Goal: Communication & Community: Ask a question

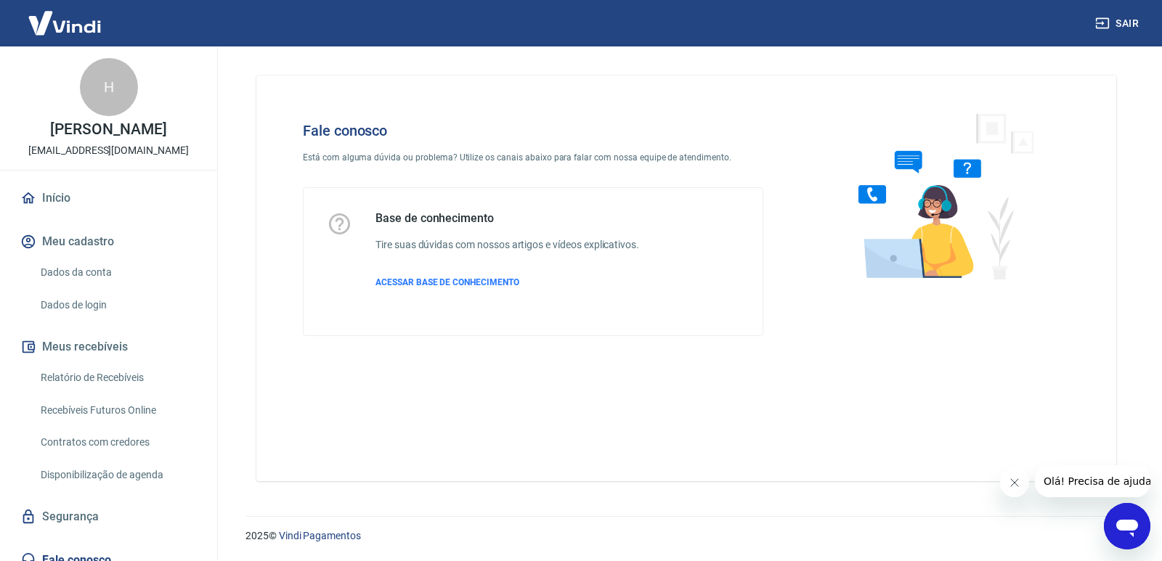
click at [1135, 531] on icon "Abrir janela de mensagens" at bounding box center [1127, 526] width 26 height 26
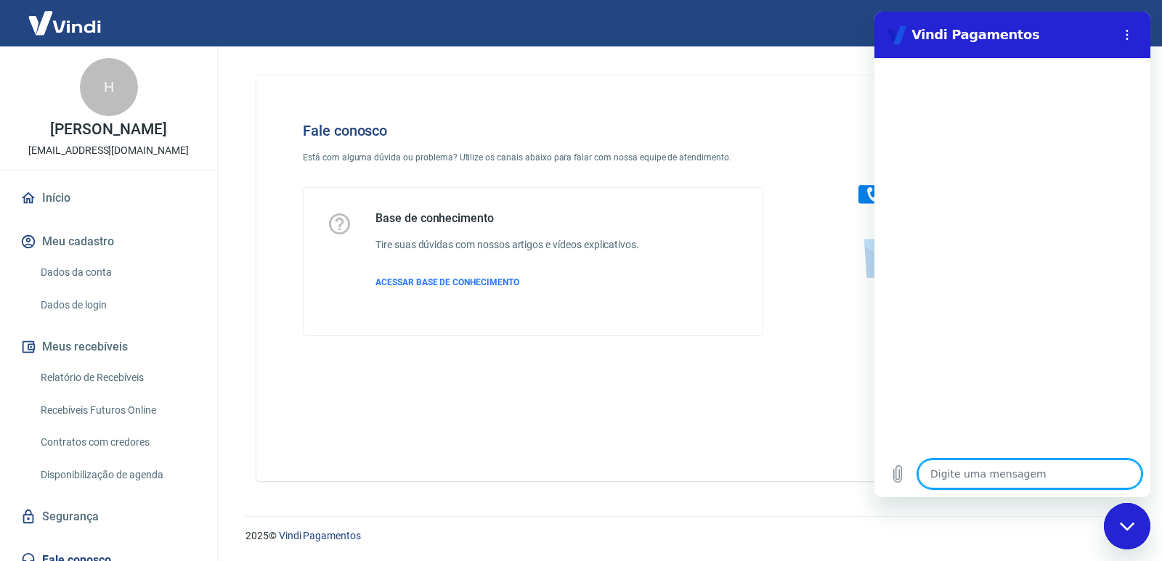
click at [1037, 471] on textarea at bounding box center [1030, 474] width 224 height 29
type textarea "B"
type textarea "x"
type textarea "Bo"
type textarea "x"
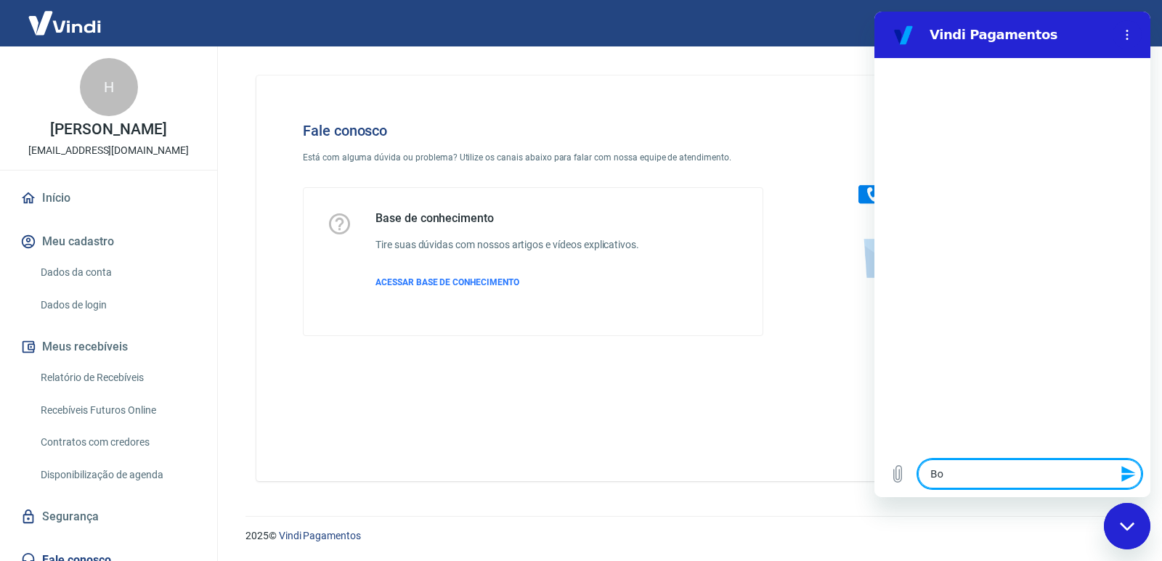
type textarea "Boa"
type textarea "x"
type textarea "Boa"
type textarea "x"
type textarea "Boa t"
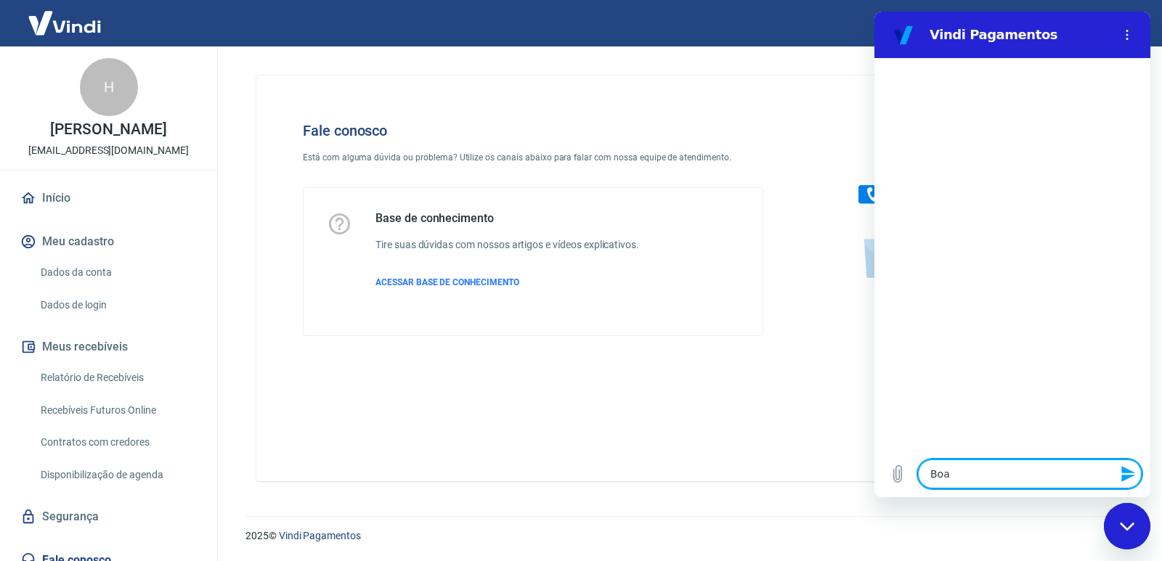
type textarea "x"
type textarea "Boa ta"
type textarea "x"
type textarea "Boa tar"
type textarea "x"
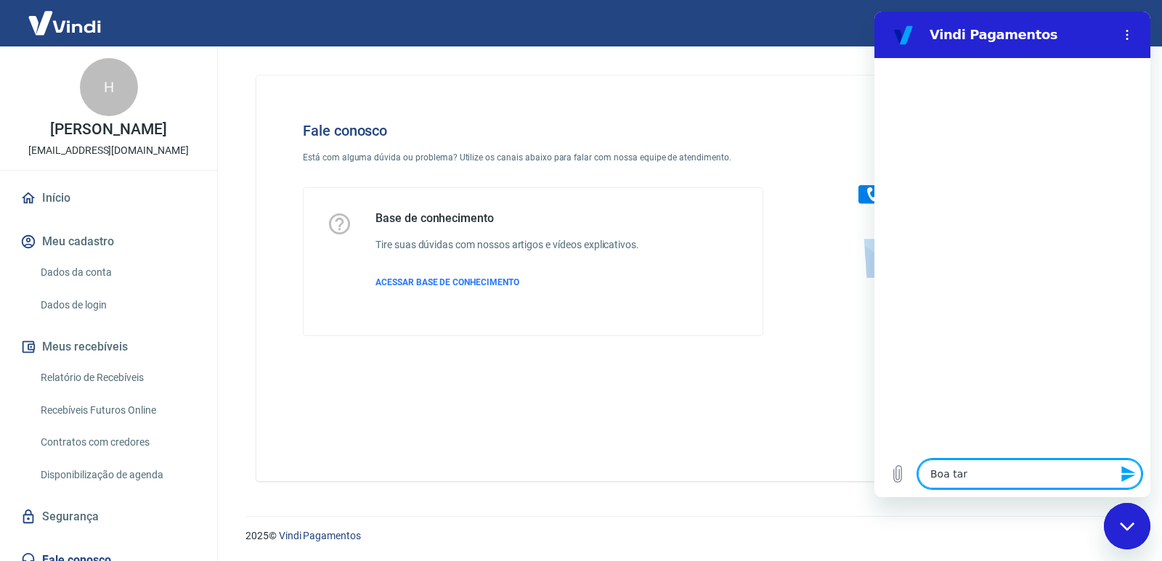
type textarea "Boa tard"
type textarea "x"
type textarea "Boa tarde"
type textarea "x"
type textarea "Boa tarde!"
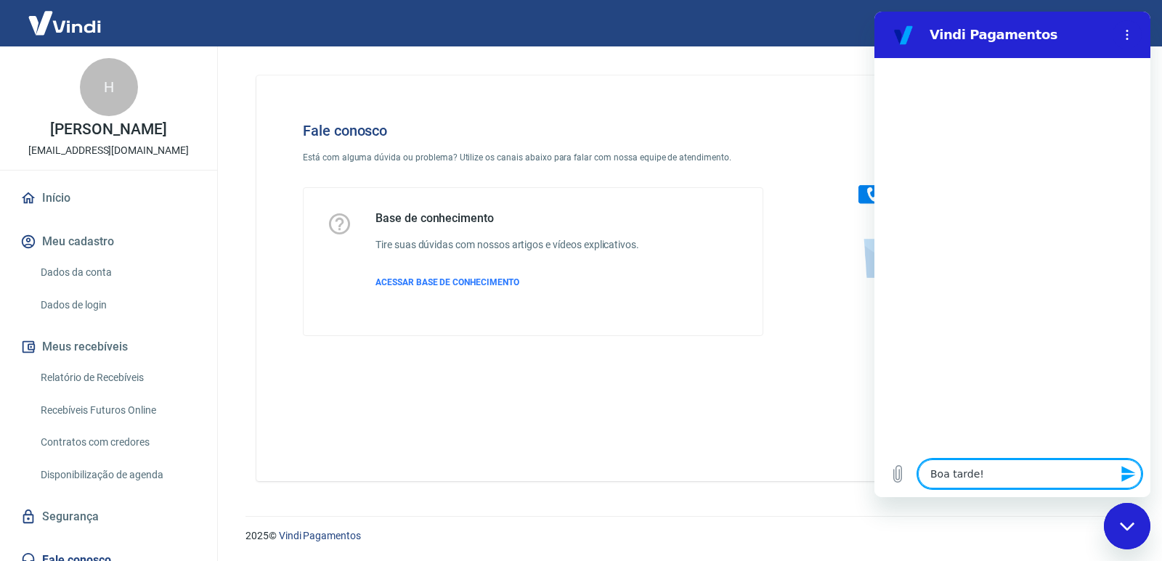
type textarea "x"
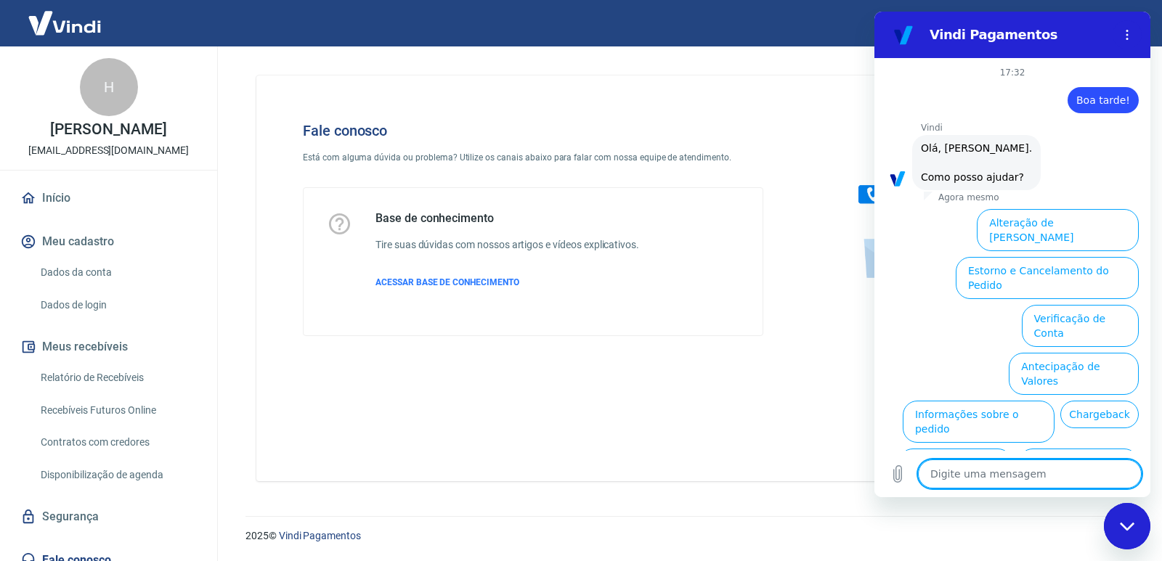
scroll to position [71, 0]
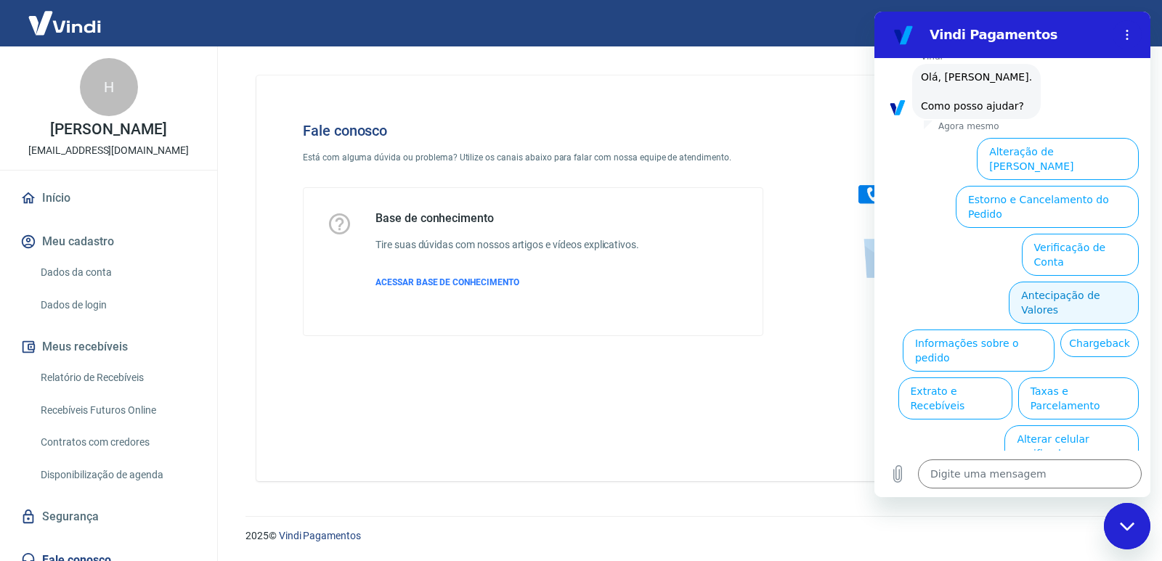
click at [1073, 282] on button "Antecipação de Valores" at bounding box center [1074, 303] width 130 height 42
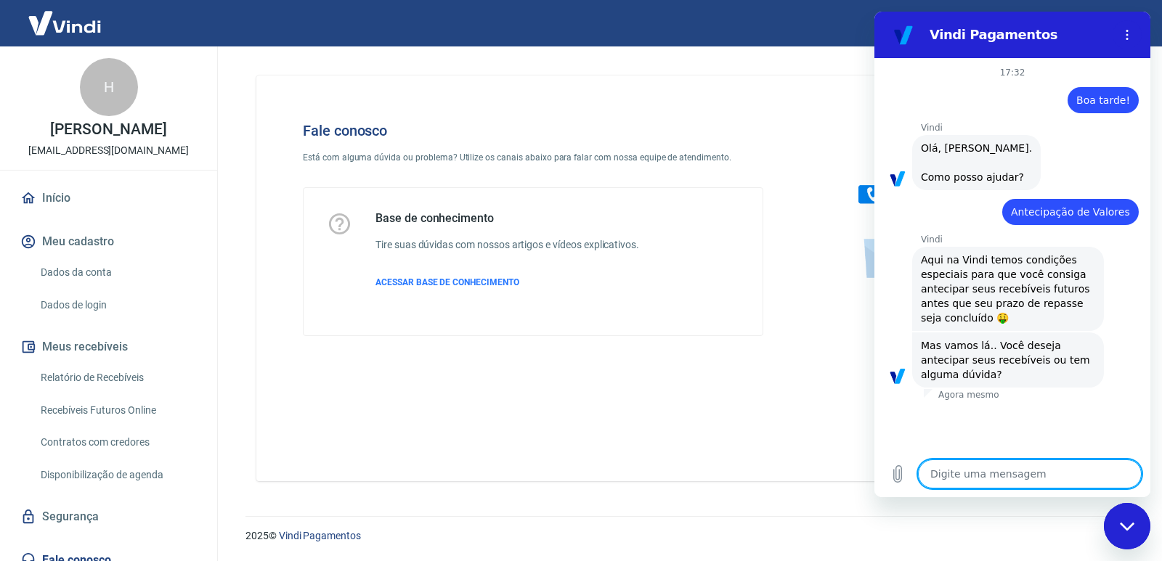
scroll to position [35, 0]
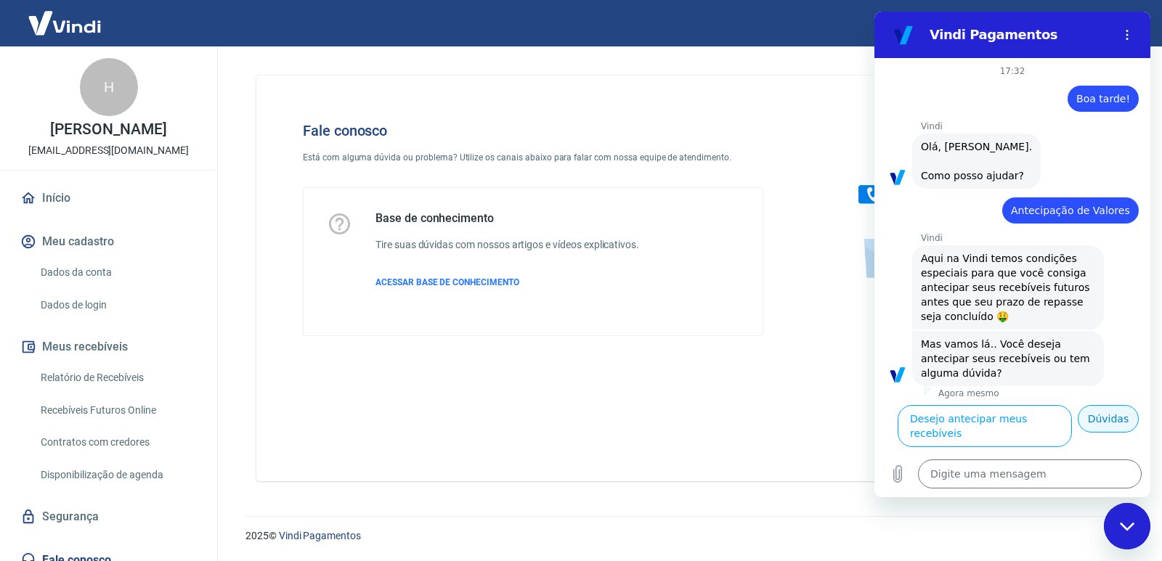
click at [1104, 433] on button "Dúvidas" at bounding box center [1108, 419] width 61 height 28
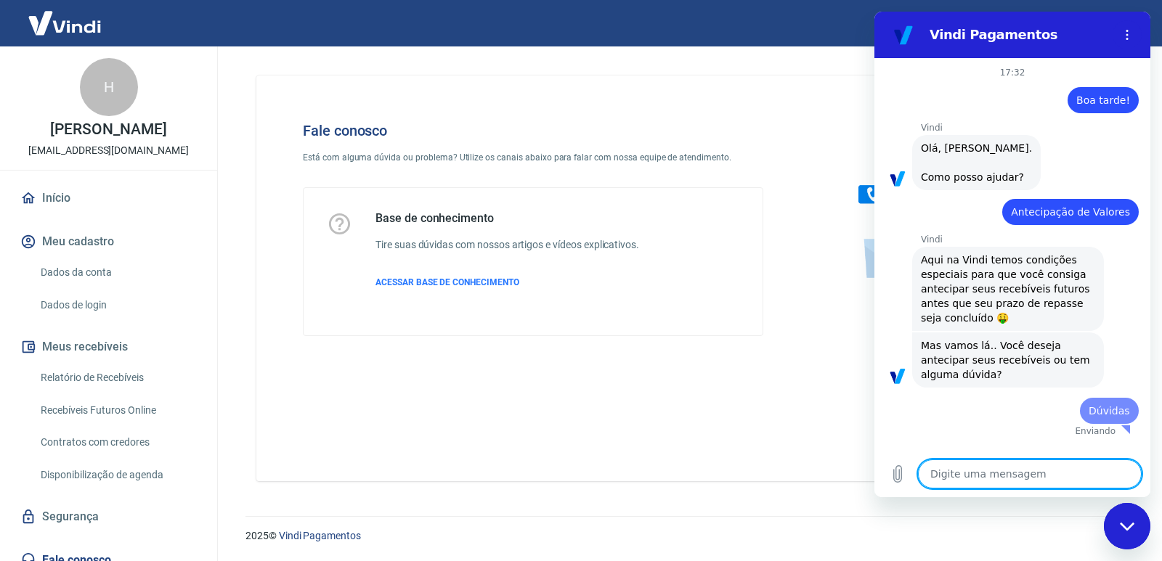
scroll to position [0, 0]
type textarea "x"
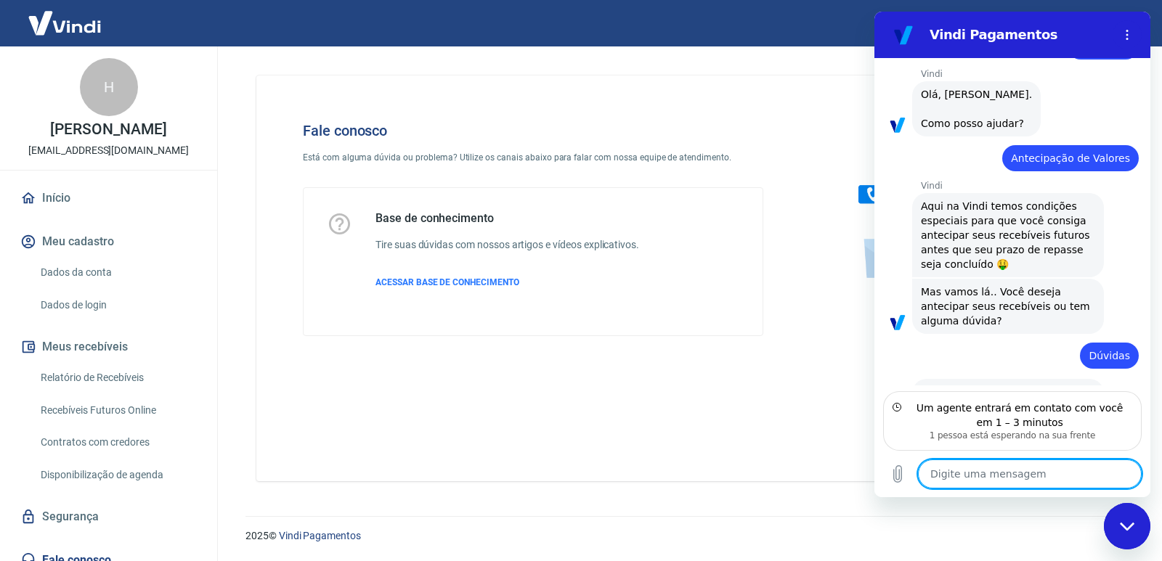
scroll to position [119, 0]
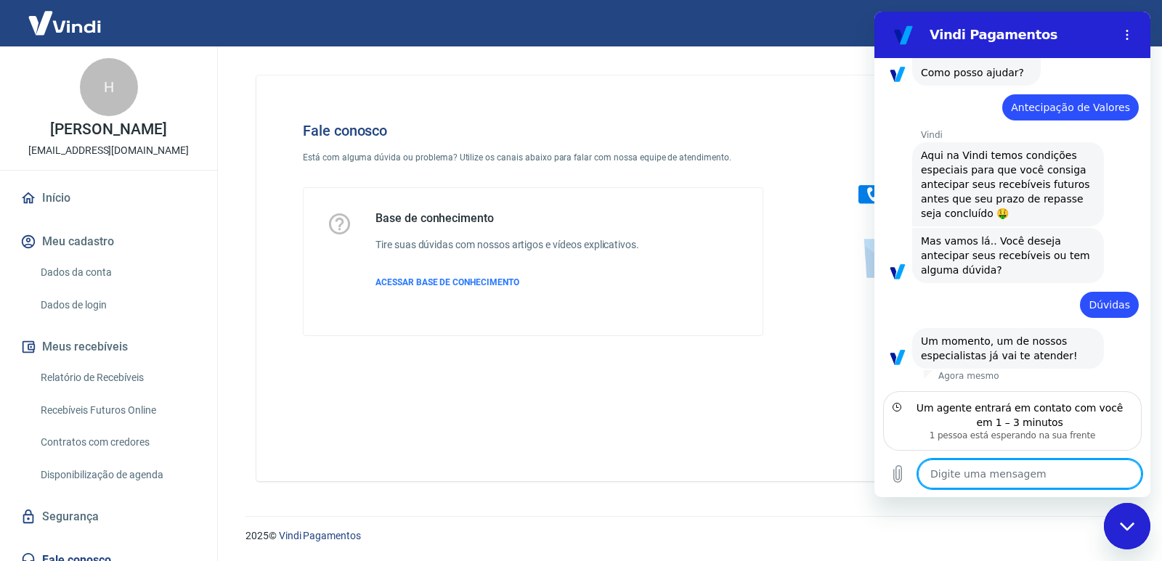
click at [1008, 473] on textarea at bounding box center [1030, 474] width 224 height 29
type textarea "B"
type textarea "x"
type textarea "Q"
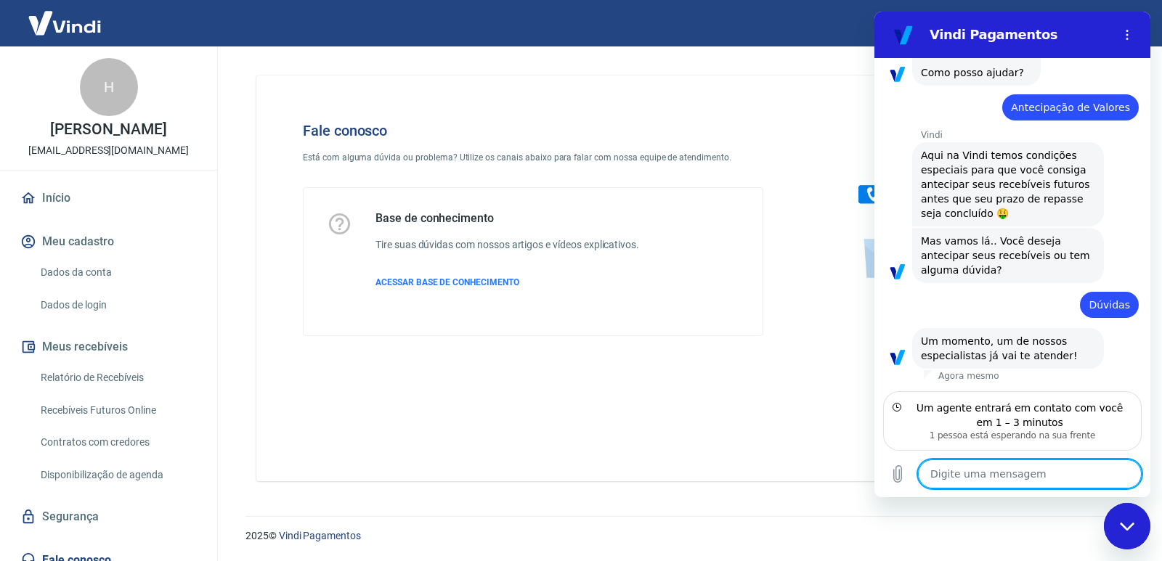
type textarea "x"
type textarea "Qu"
type textarea "x"
type textarea "Que"
type textarea "x"
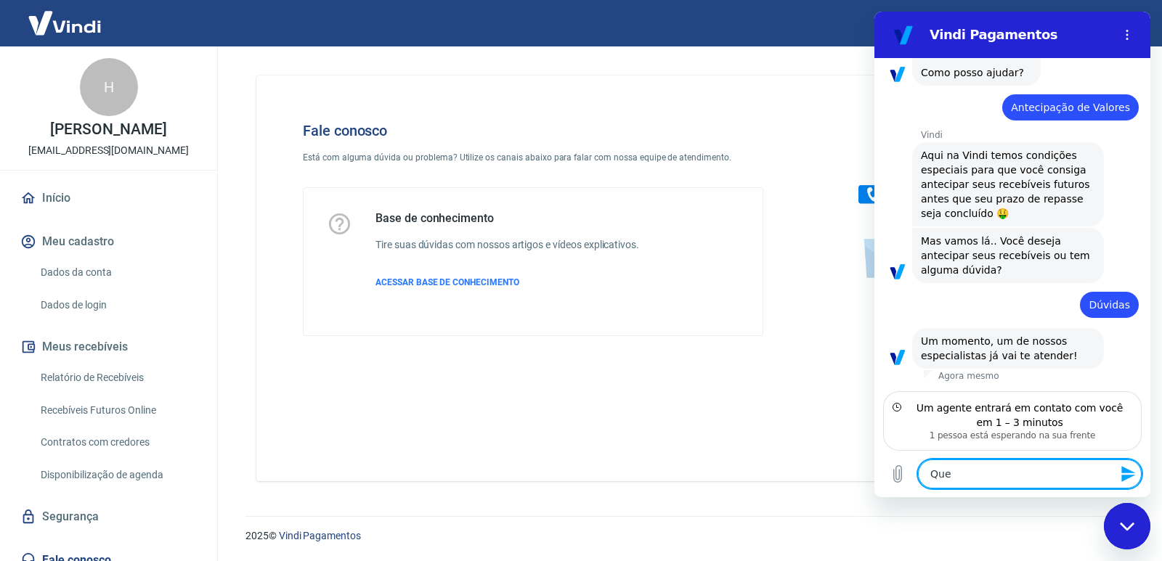
type textarea "Quer"
type textarea "x"
type textarea "Que"
type textarea "x"
type textarea "Qu"
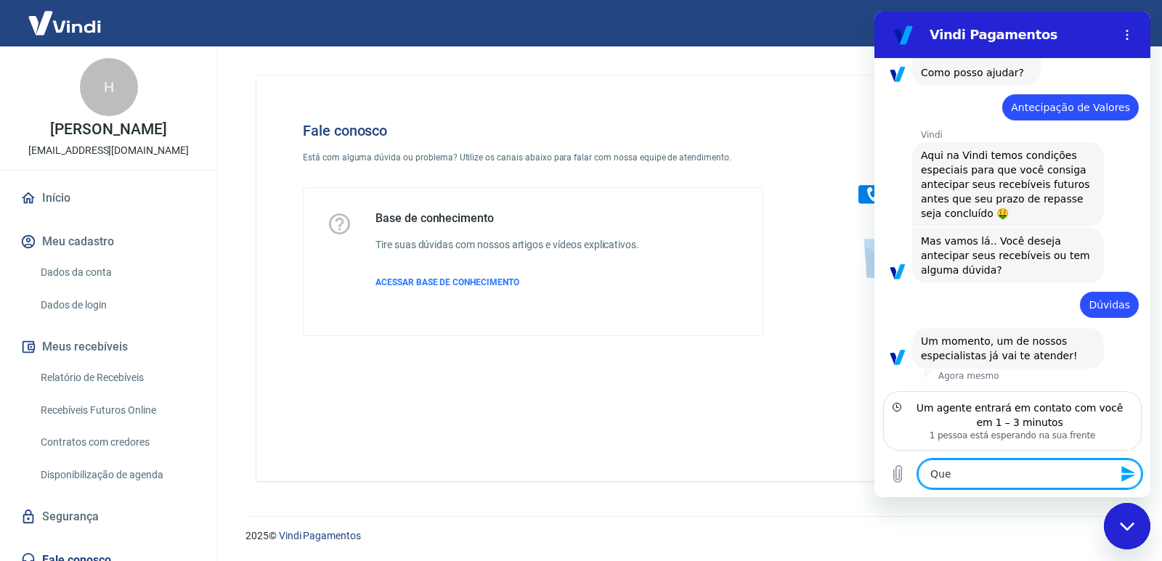
type textarea "x"
type textarea "Q"
type textarea "x"
type textarea "T"
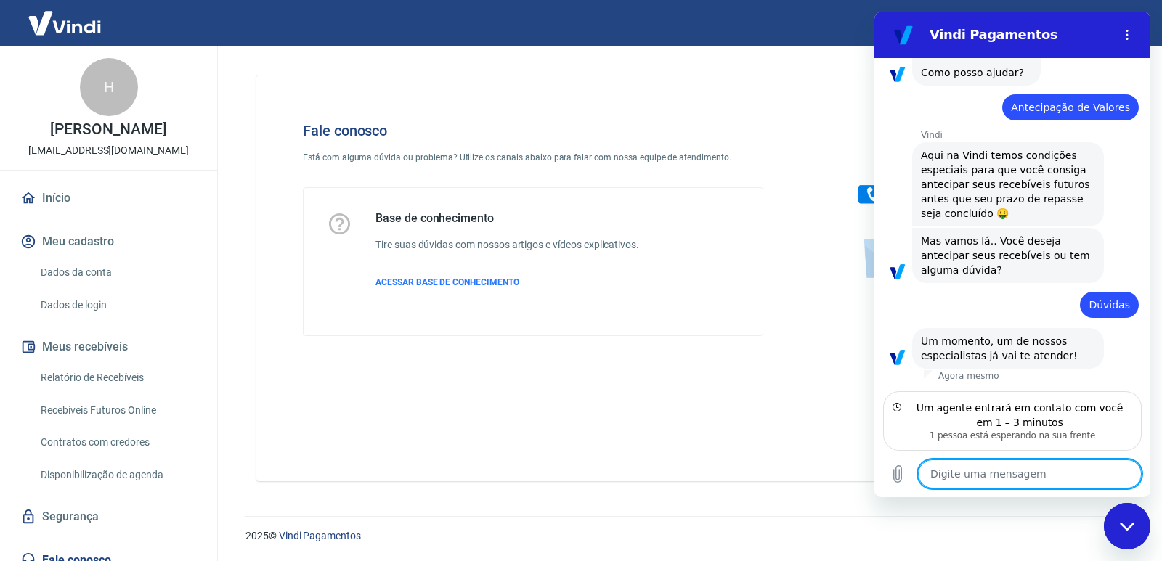
type textarea "x"
type textarea "Te"
type textarea "x"
type textarea "Tem"
type textarea "x"
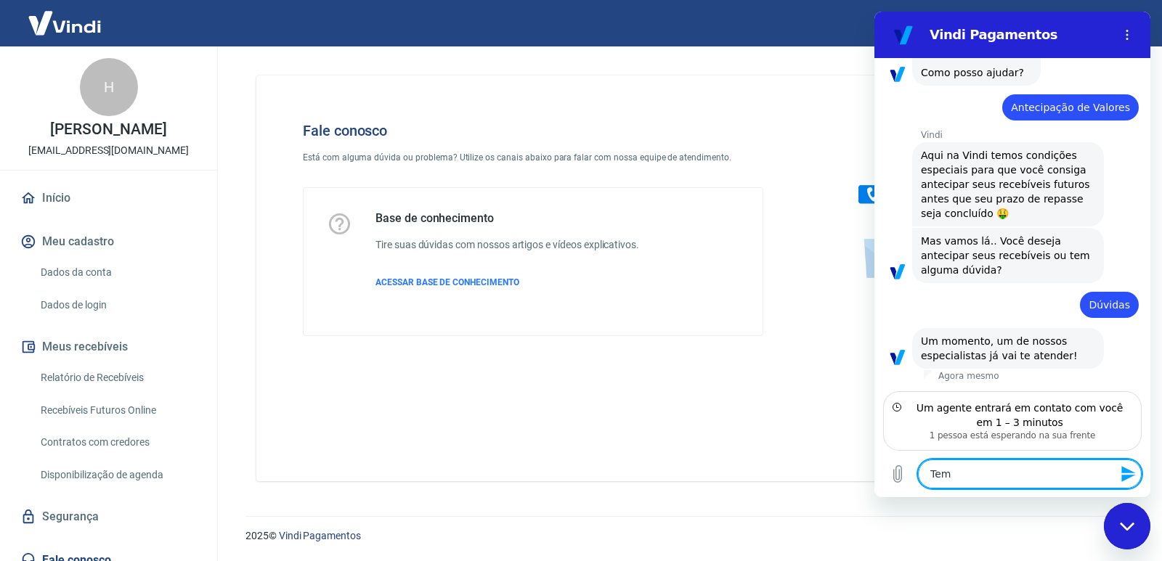
type textarea "Tem"
type textarea "x"
type textarea "Tem c"
type textarea "x"
type textarea "Tem co"
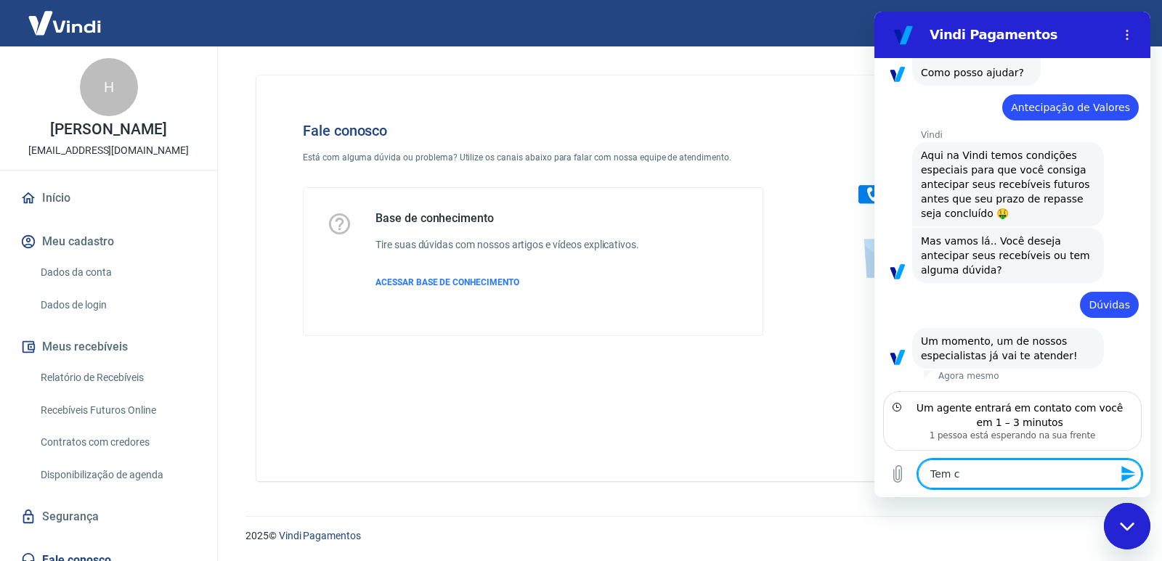
type textarea "x"
type textarea "Tem com"
type textarea "x"
type textarea "Tem como"
type textarea "x"
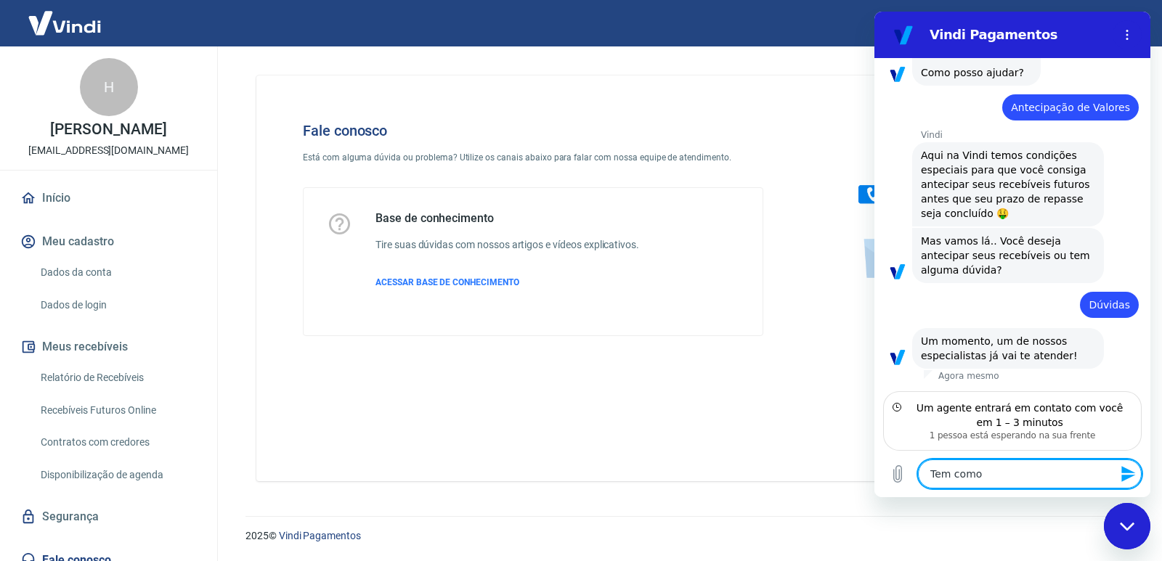
type textarea "Tem como"
type textarea "x"
type textarea "Tem como m"
type textarea "x"
type textarea "Tem como me"
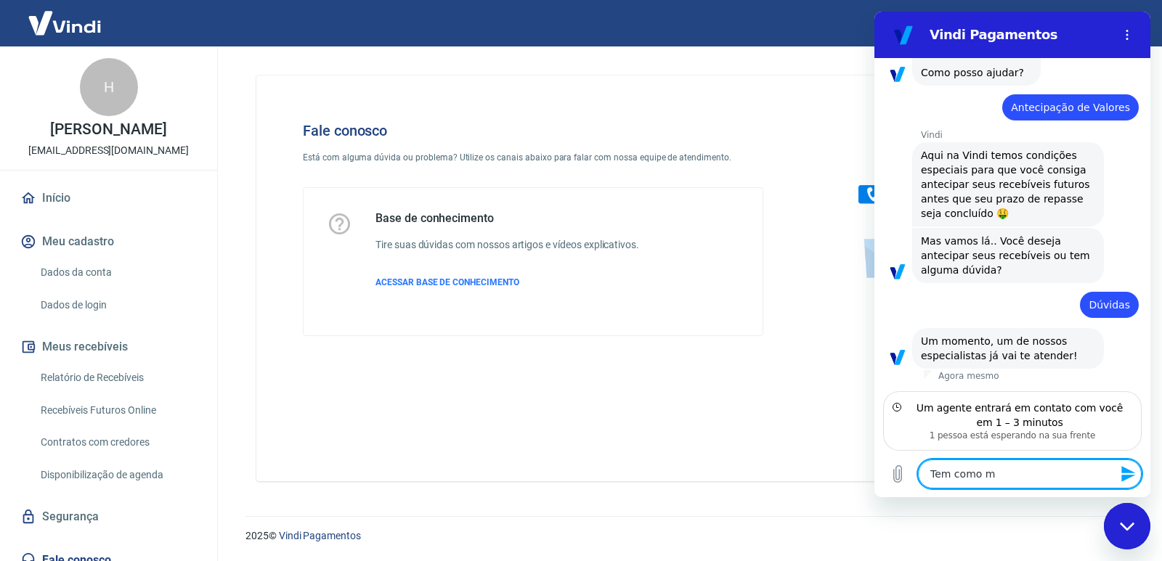
type textarea "x"
type textarea "Tem como me"
type textarea "x"
type textarea "Tem como me i"
type textarea "x"
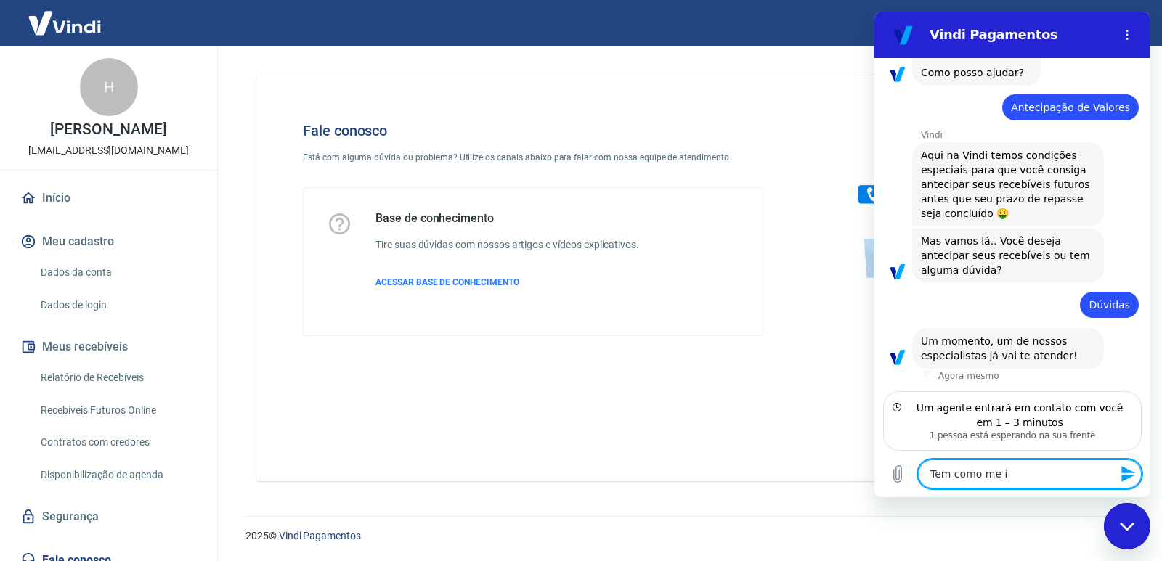
type textarea "Tem como me in"
type textarea "x"
type textarea "Tem como me inf"
type textarea "x"
type textarea "Tem como me info"
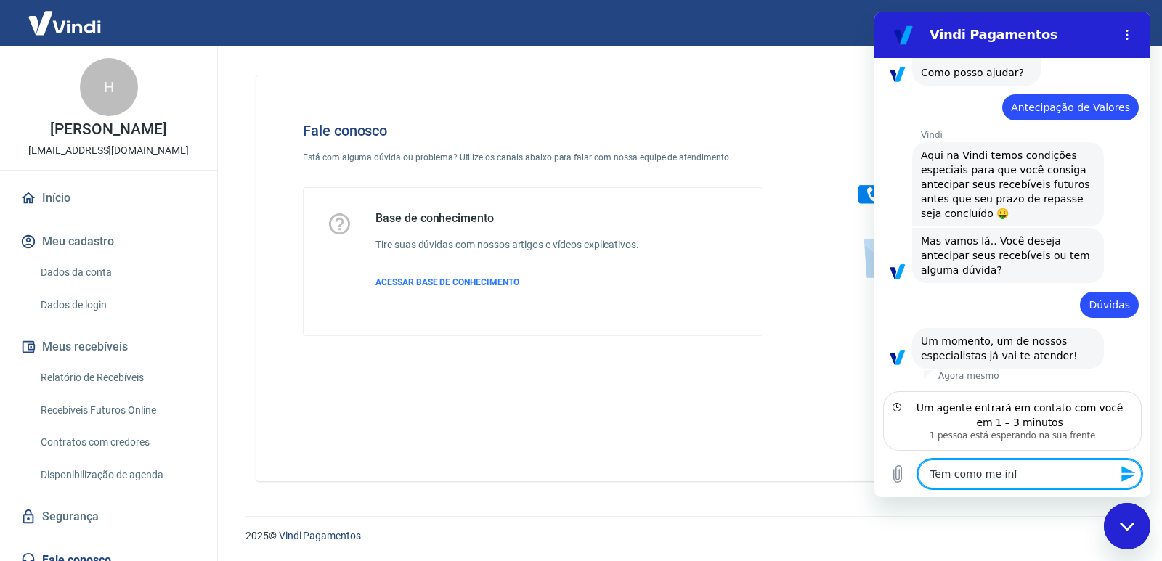
type textarea "x"
type textarea "Tem como me infor"
type textarea "x"
type textarea "Tem como me inform"
type textarea "x"
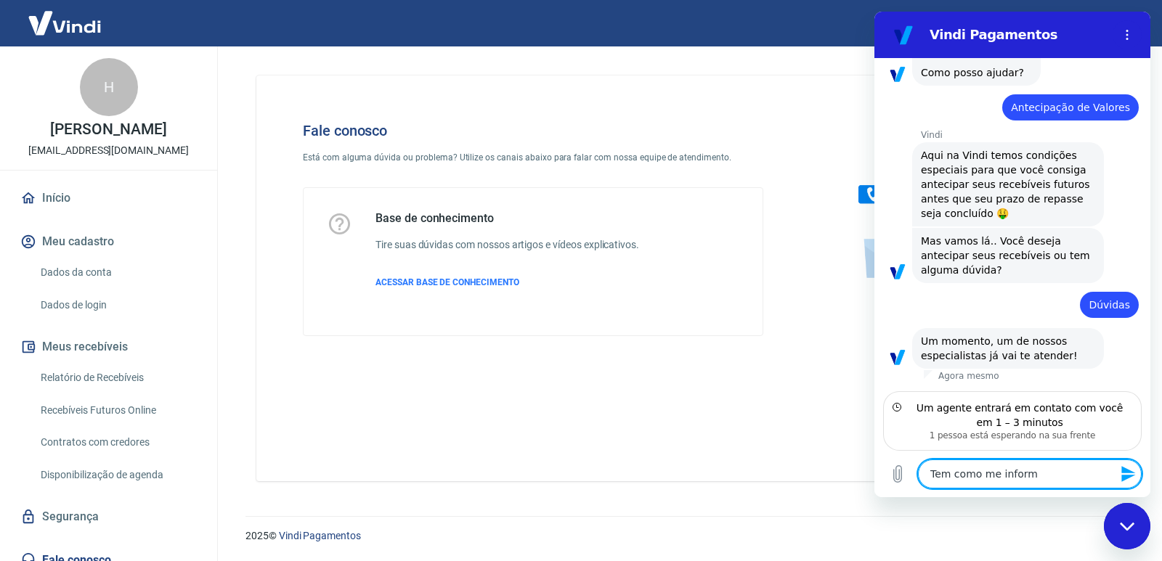
type textarea "Tem como me informa"
type textarea "x"
type textarea "Tem como me informar"
type textarea "x"
type textarea "Tem como me informar"
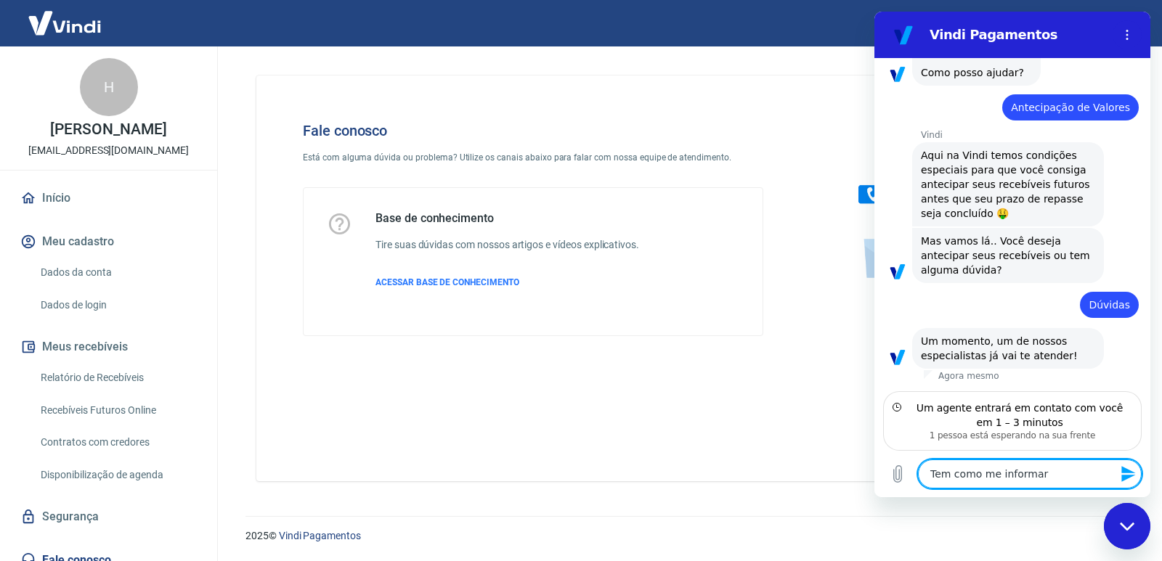
type textarea "x"
type textarea "Tem como me informar c"
type textarea "x"
type textarea "Tem como me informar co"
type textarea "x"
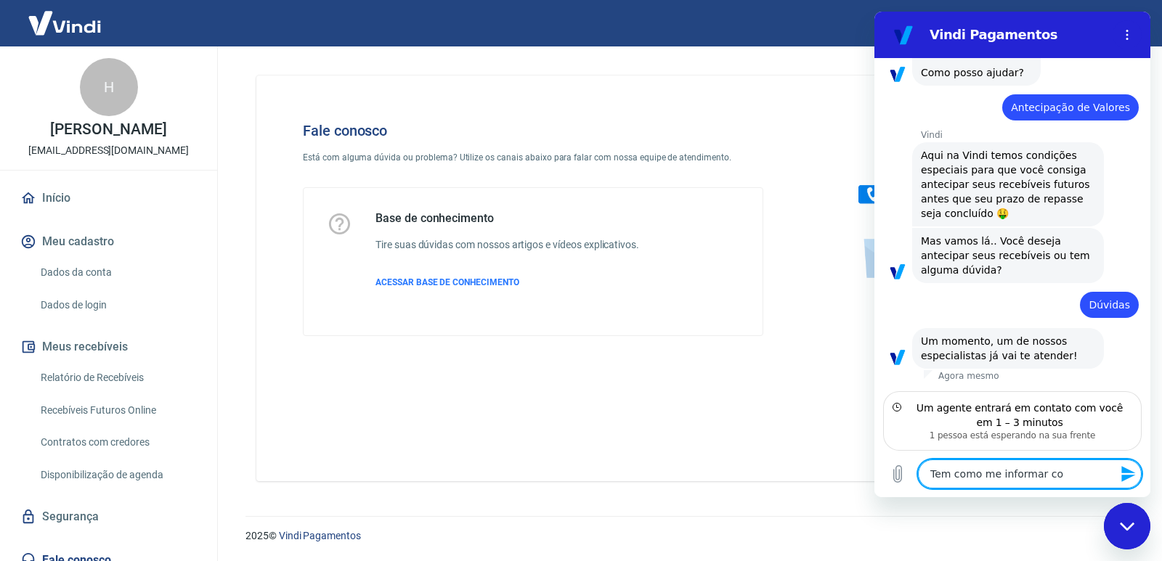
type textarea "Tem como me informar com"
type textarea "x"
type textarea "Tem como me informar como"
type textarea "x"
type textarea "Tem como me informar como"
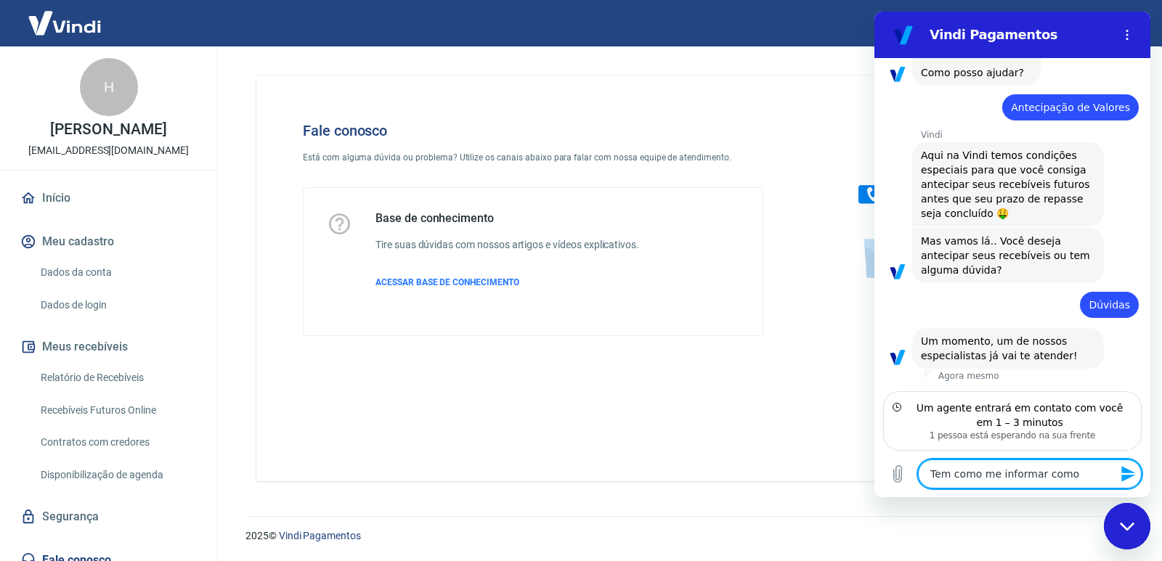
type textarea "x"
type textarea "Tem como me informar como v"
type textarea "x"
type textarea "Tem como me informar como [PERSON_NAME]"
type textarea "x"
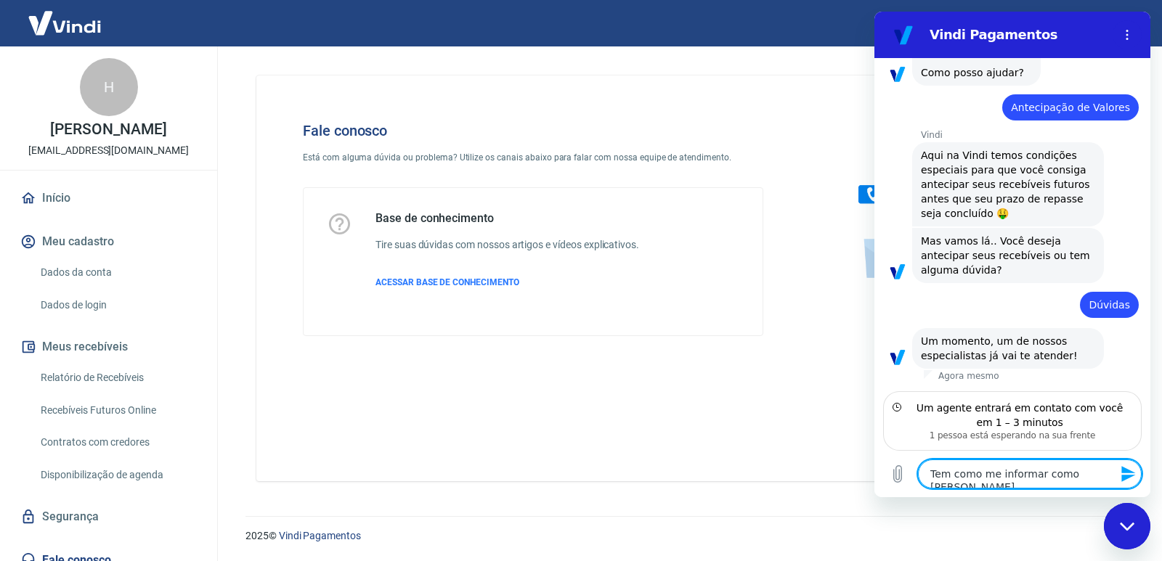
type textarea "Tem como me informar como vej"
type textarea "x"
type textarea "Tem como me informar como vejo"
type textarea "x"
type textarea "Tem como me informar como vejo"
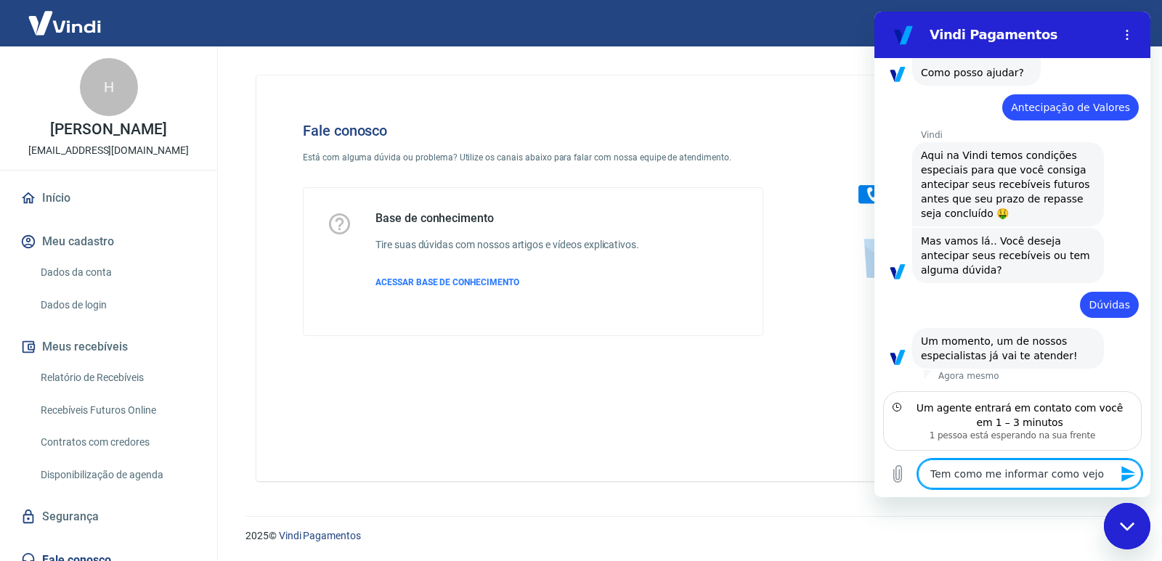
type textarea "x"
type textarea "Tem como me informar como vejo s"
type textarea "x"
type textarea "Tem como me informar como vejo se"
type textarea "x"
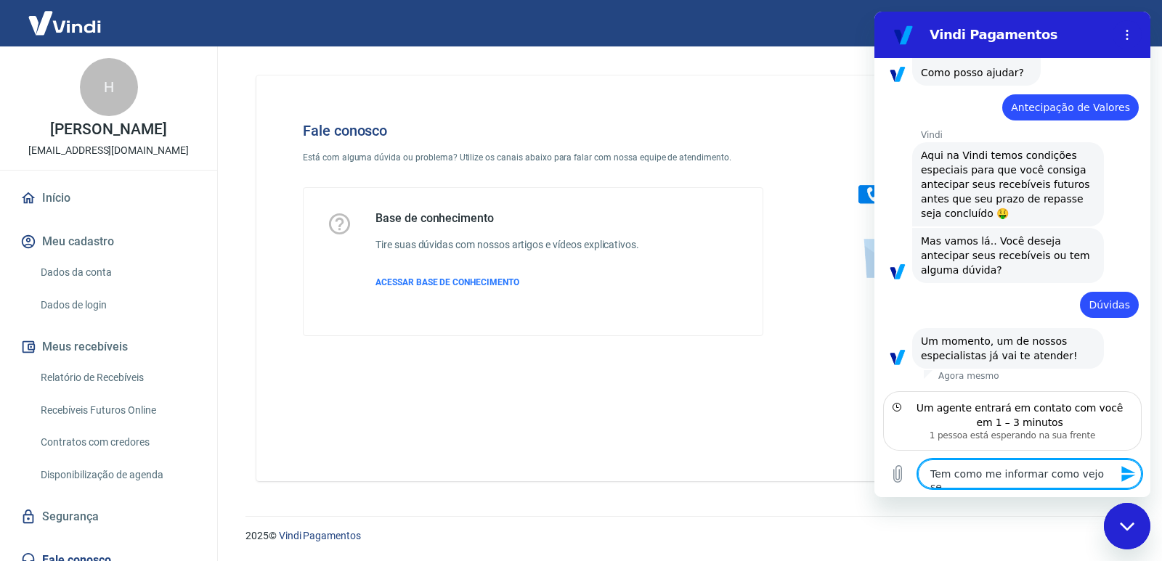
type textarea "Tem como me informar como vejo se"
type textarea "x"
type textarea "Tem como me informar como vejo se a"
type textarea "x"
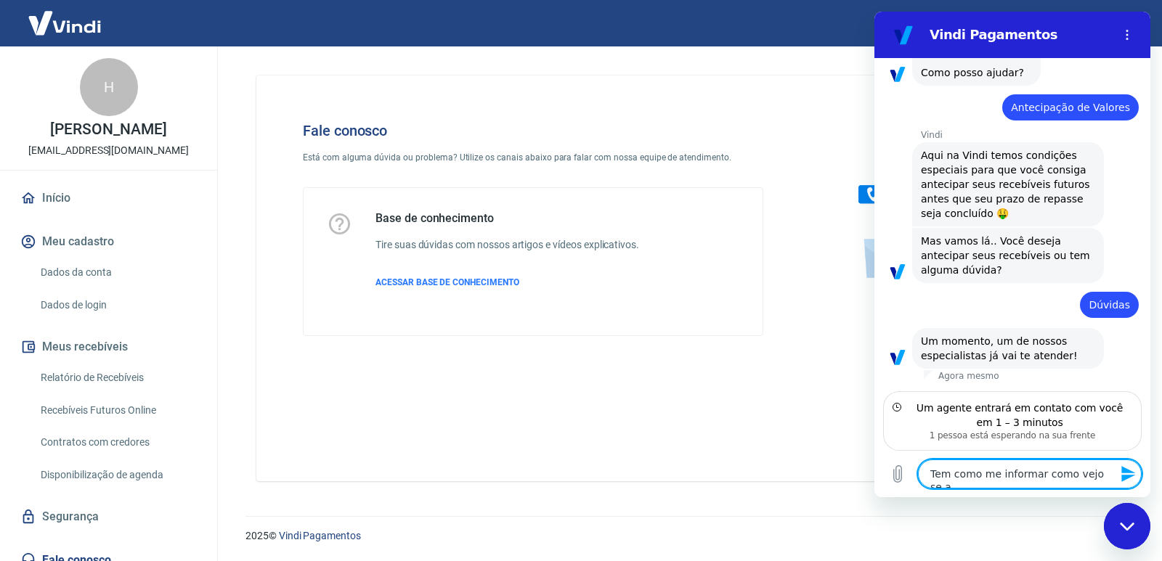
type textarea "Tem como me informar como vejo se a"
type textarea "x"
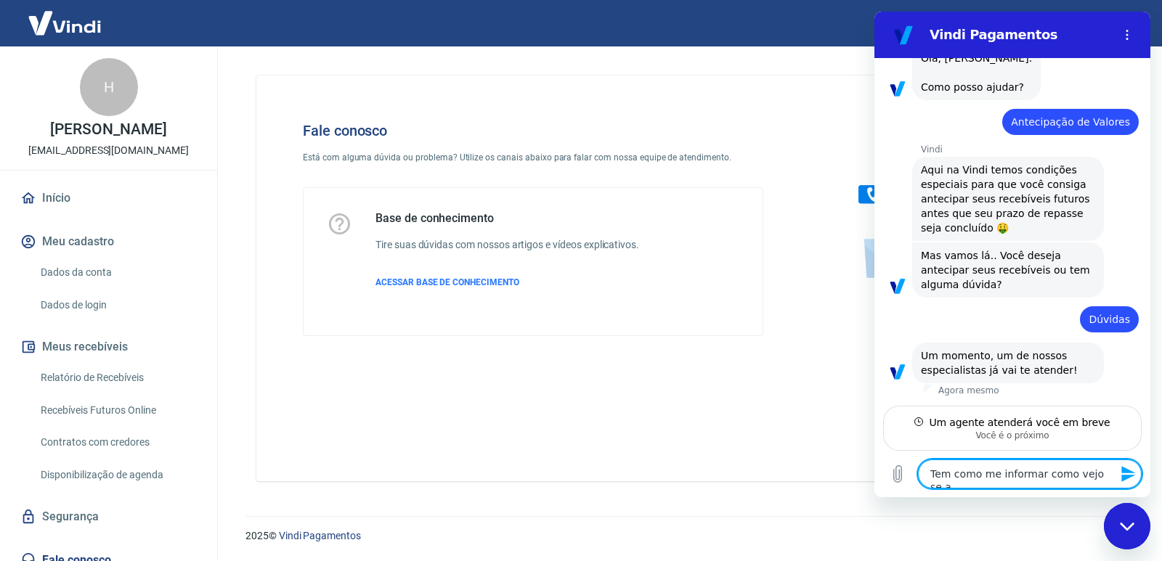
type textarea "Tem como me informar como vejo se a l"
type textarea "x"
type textarea "Tem como me informar como vejo se a lo"
type textarea "x"
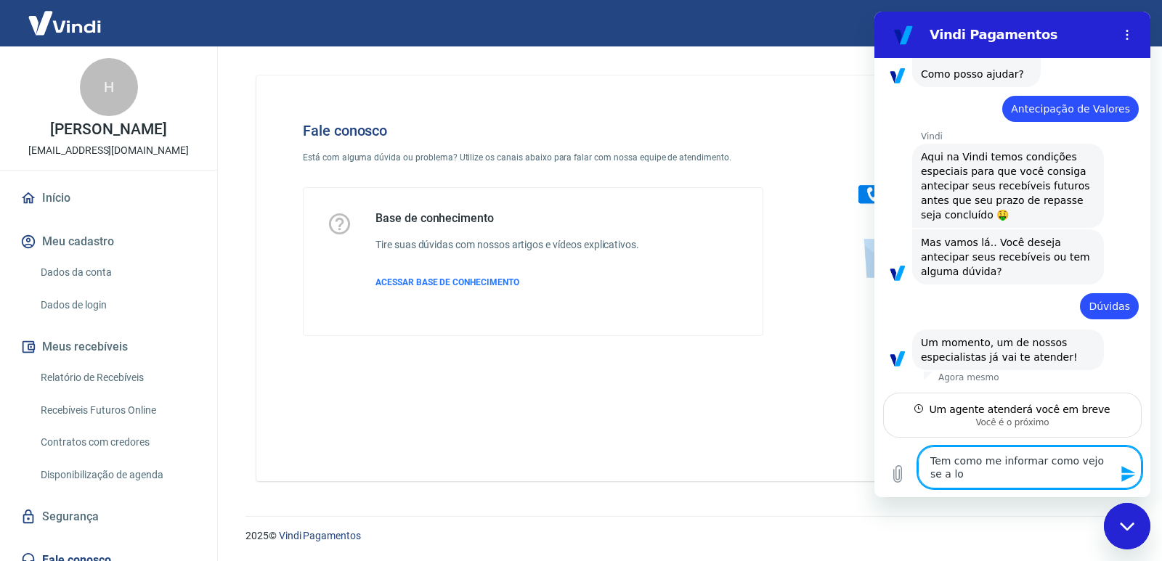
scroll to position [118, 0]
type textarea "Tem como me informar como vejo se a log"
type textarea "x"
type textarea "Tem como me informar como vejo se a loga"
type textarea "x"
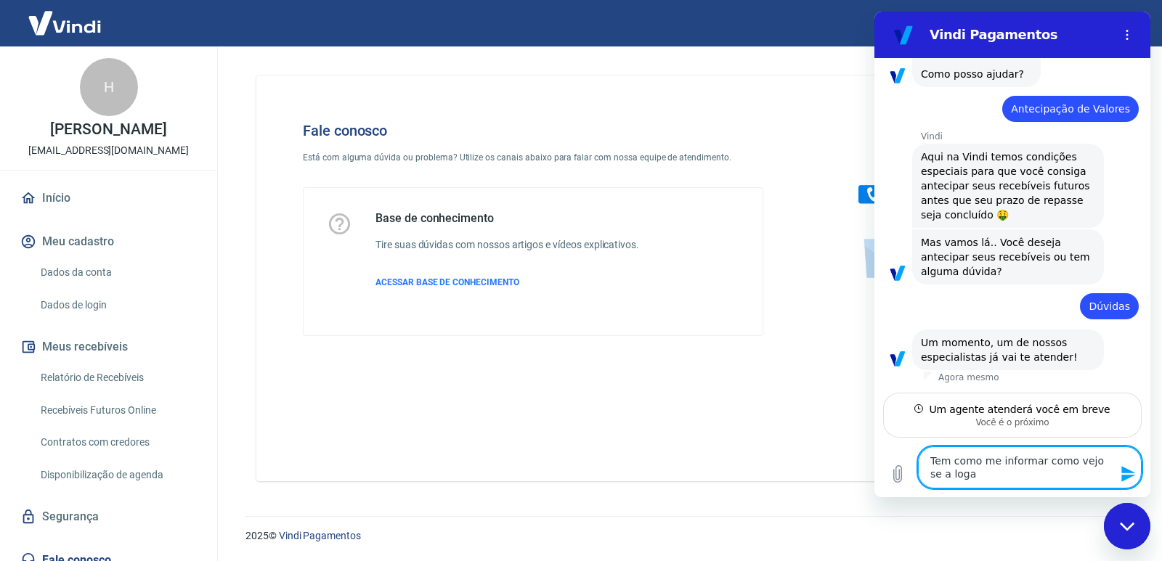
type textarea "Tem como me informar como vejo se a loga"
type textarea "x"
type textarea "Tem como me informar como vejo se a loga e"
type textarea "x"
type textarea "Tem como me informar como vejo se a loga es"
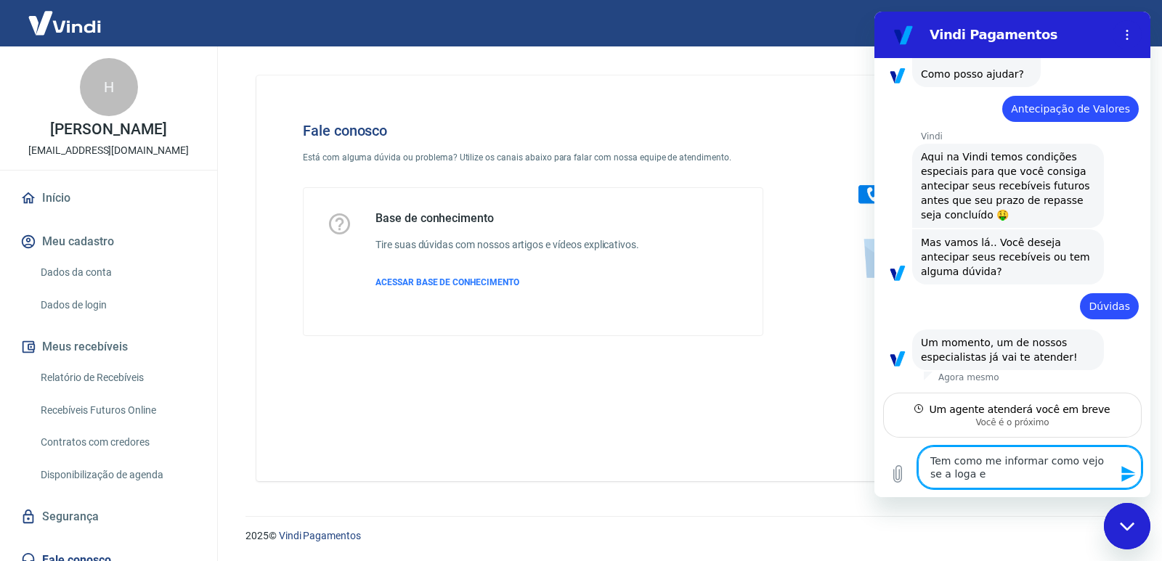
type textarea "x"
type textarea "Tem como me informar como vejo se a loga est"
type textarea "x"
type textarea "Tem como me informar como vejo se a loga es"
type textarea "x"
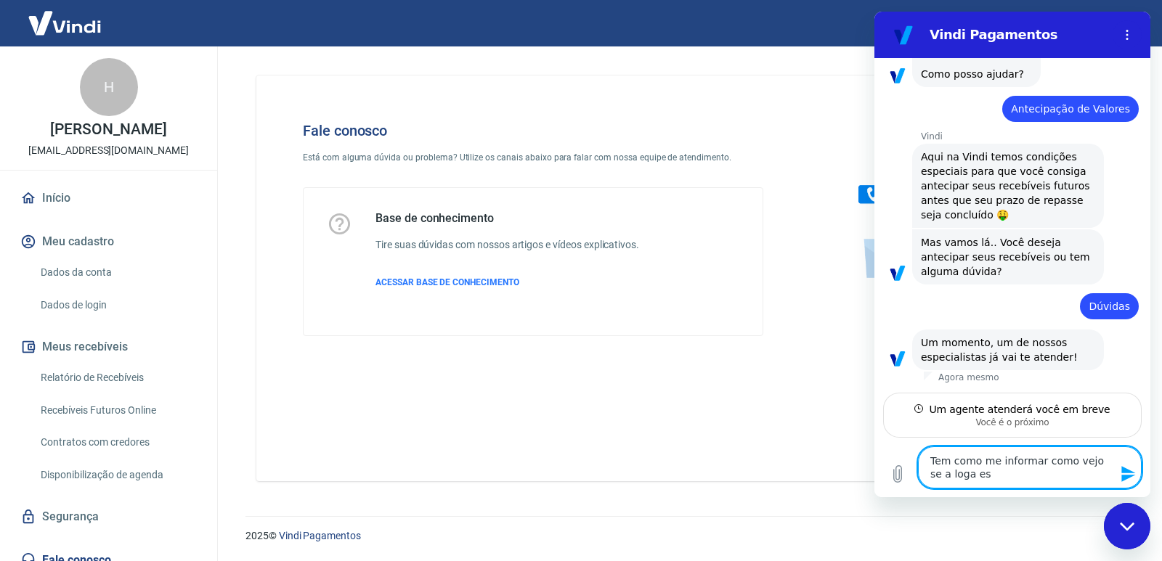
type textarea "Tem como me informar como vejo se a loga e"
type textarea "x"
type textarea "Tem como me informar como vejo se a loga"
type textarea "x"
type textarea "Tem como me informar como vejo se a loga"
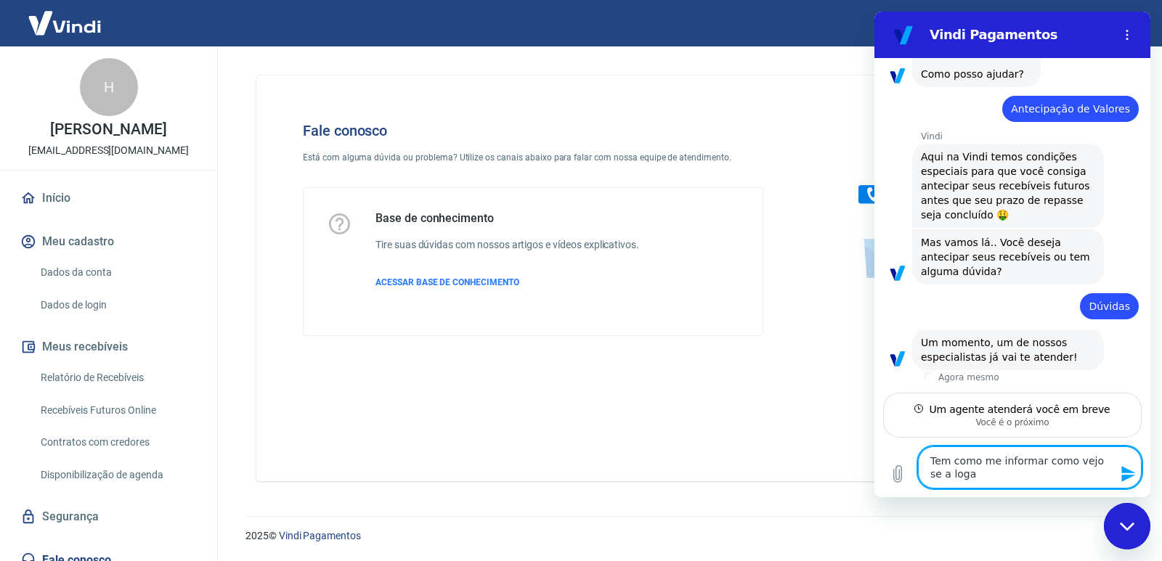
type textarea "x"
type textarea "Tem como me informar como vejo se a log"
type textarea "x"
type textarea "Tem como me informar como vejo se a lo"
type textarea "x"
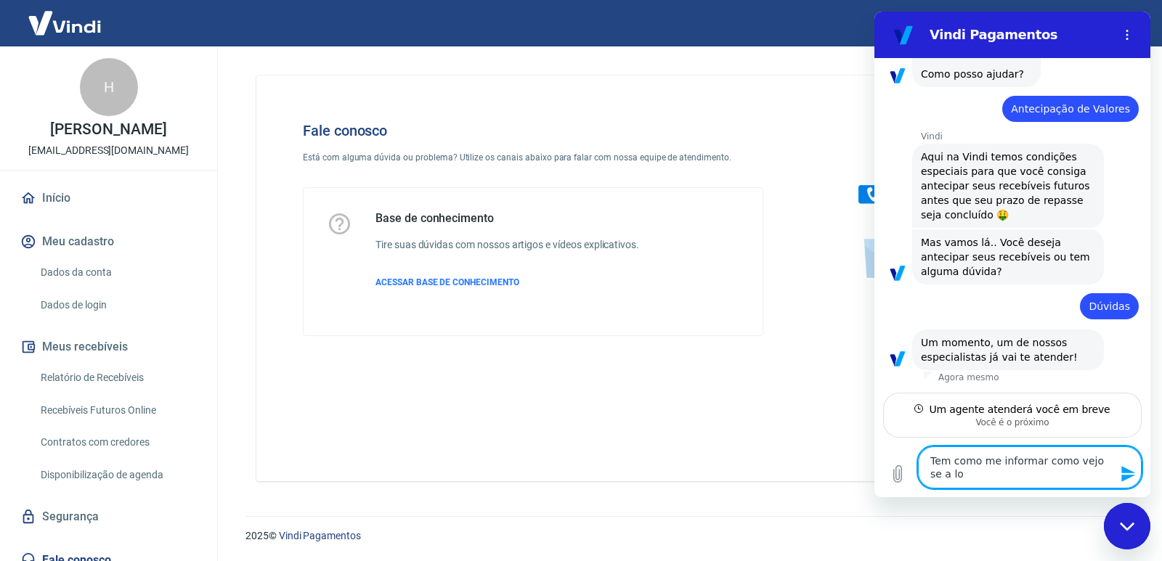
type textarea "Tem como me informar como vejo se a lok"
type textarea "x"
type textarea "Tem como me informar como vejo se a lo"
type textarea "x"
type textarea "Tem como me informar como vejo se a loj"
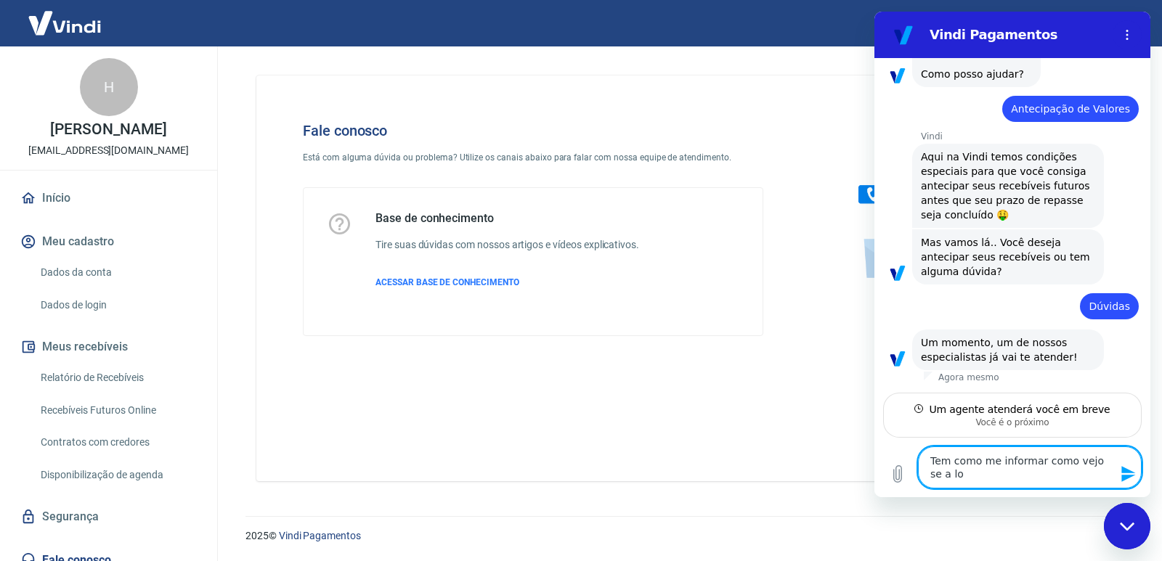
type textarea "x"
type textarea "Tem como me informar como vejo se a loja"
type textarea "x"
type textarea "Tem como me informar como vejo se a loja"
type textarea "x"
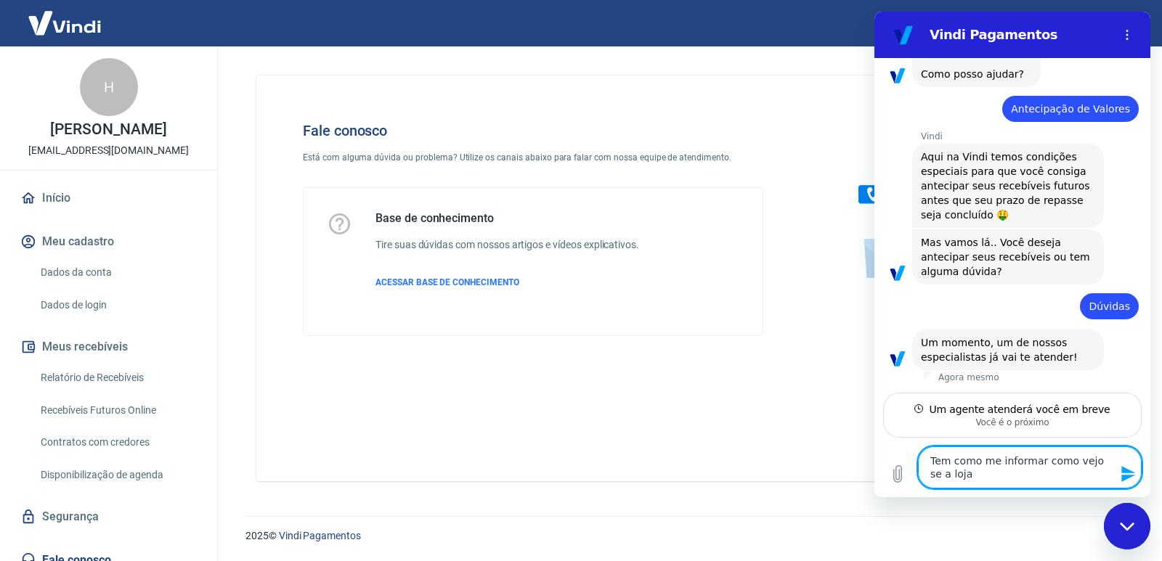
type textarea "Tem como me informar como vejo se a loja e"
type textarea "x"
type textarea "Tem como me informar como vejo se a loja es"
type textarea "x"
type textarea "Tem como me informar como vejo se a loja est"
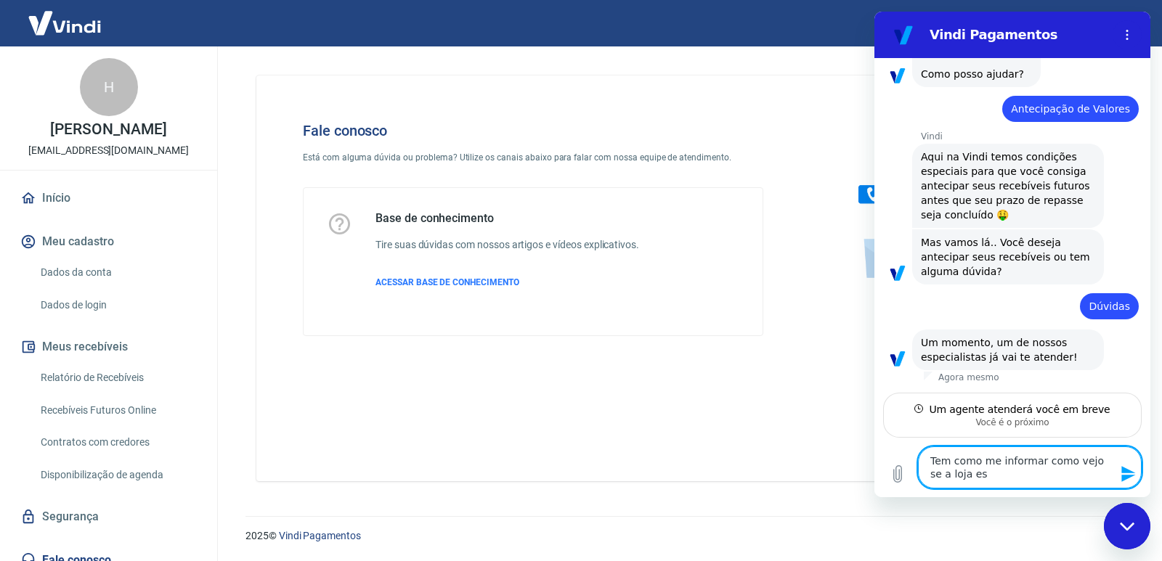
type textarea "x"
type textarea "Tem como me informar como vejo se a loja esta"
type textarea "x"
type textarea "Tem como me informar como vejo se a loja esta"
type textarea "x"
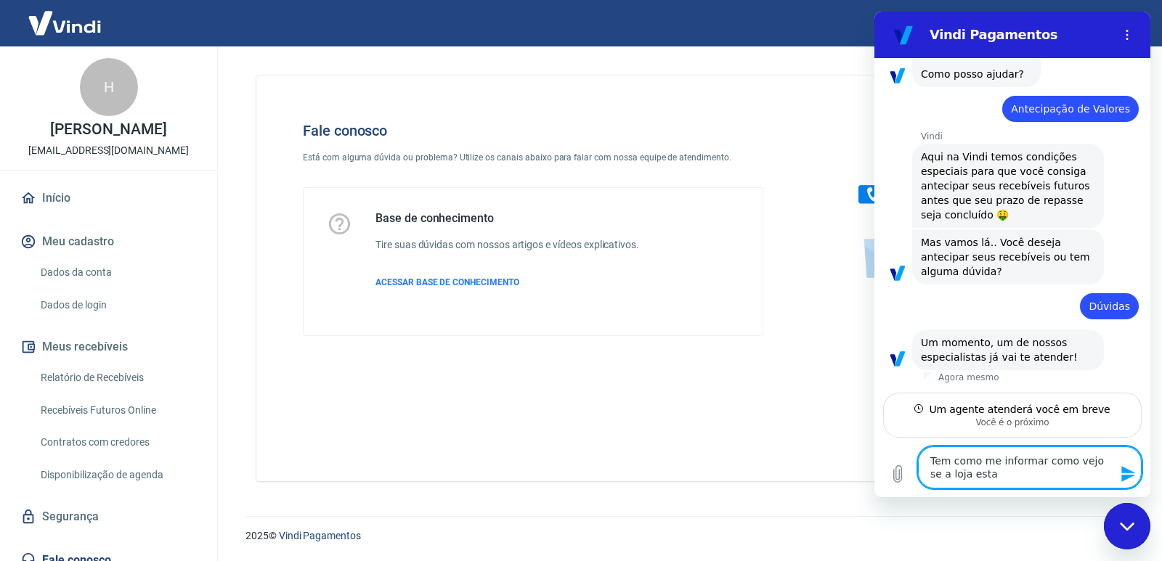
type textarea "Tem como me informar como vejo se a loja esta c"
type textarea "x"
type textarea "Tem como me informar como vejo se a loja esta co"
type textarea "x"
type textarea "Tem como me informar como vejo se a loja esta com"
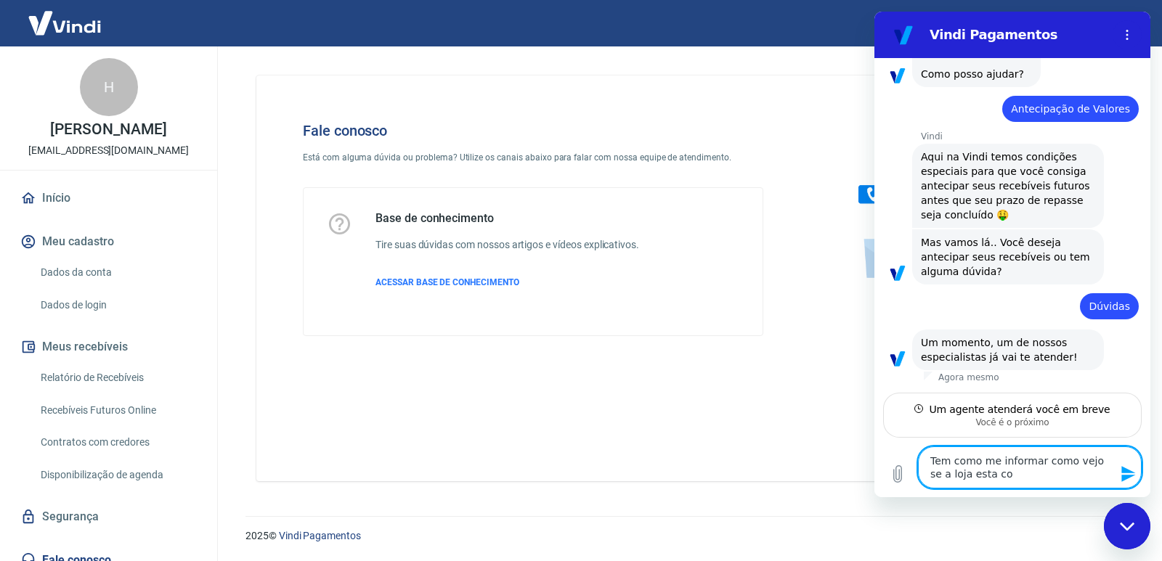
type textarea "x"
type textarea "Tem como me informar como vejo se a loja esta com"
type textarea "x"
type textarea "Tem como me informar como vejo se a loja esta com a"
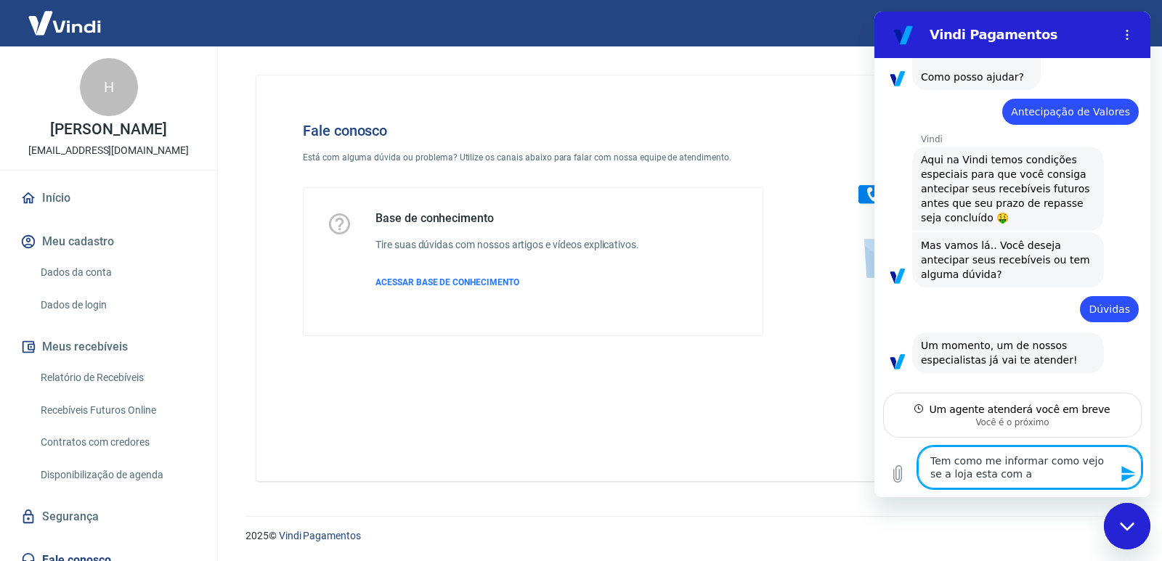
type textarea "x"
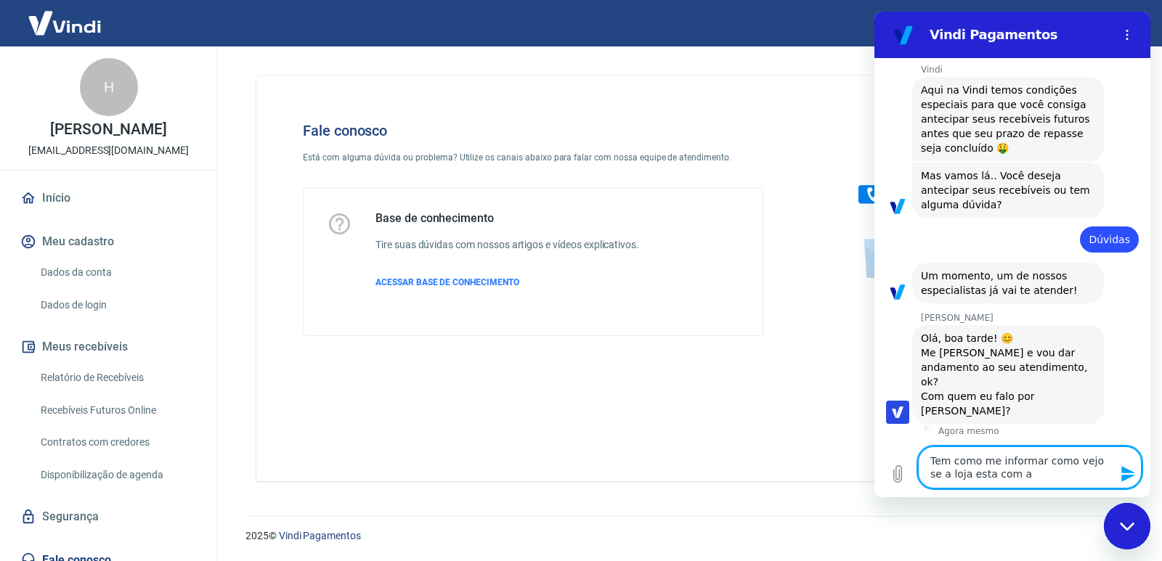
scroll to position [173, 0]
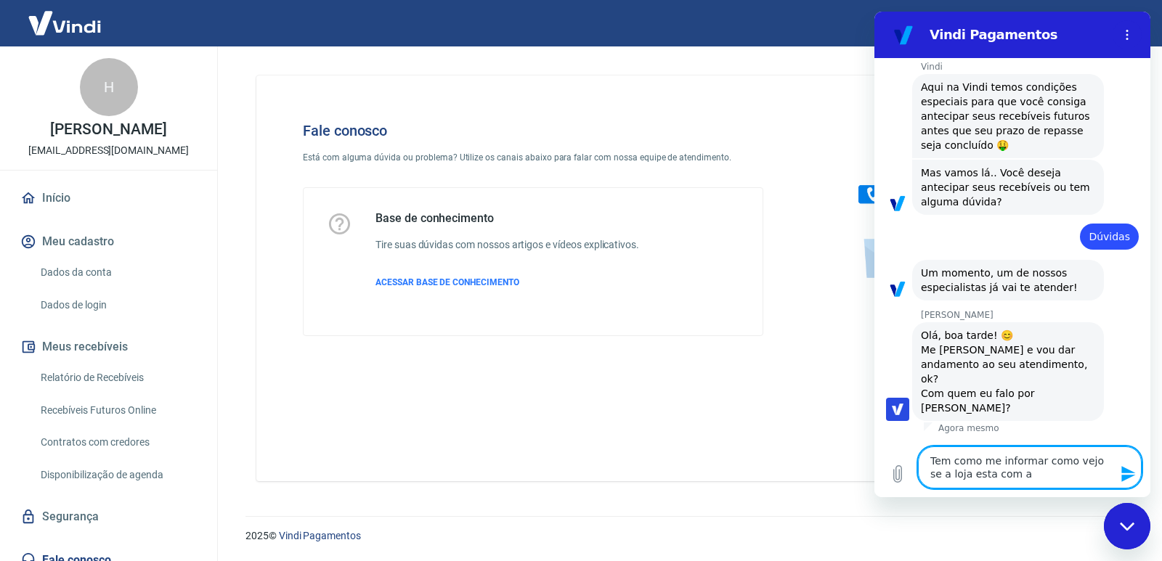
type textarea "Tem como me informar como vejo se a loja esta com ac"
type textarea "x"
type textarea "Tem como me informar como vejo se a loja esta com aco"
type textarea "x"
type textarea "Tem como me informar como vejo se a loja esta com acon"
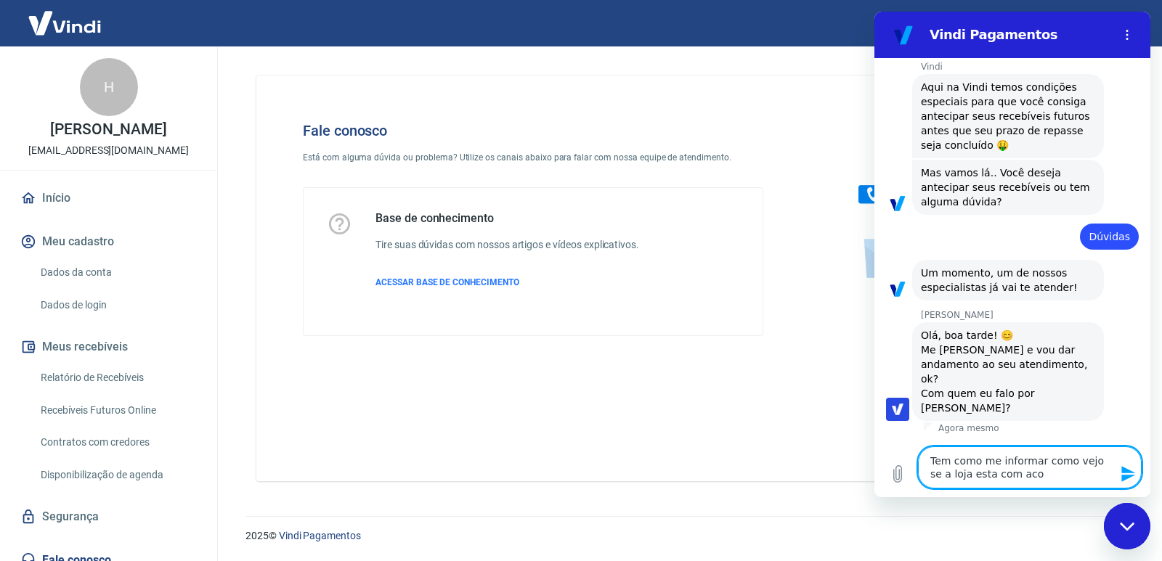
type textarea "x"
type textarea "Tem como me informar como vejo se a loja esta com aco"
type textarea "x"
type textarea "Tem como me informar como vejo se a loja esta com ac"
type textarea "x"
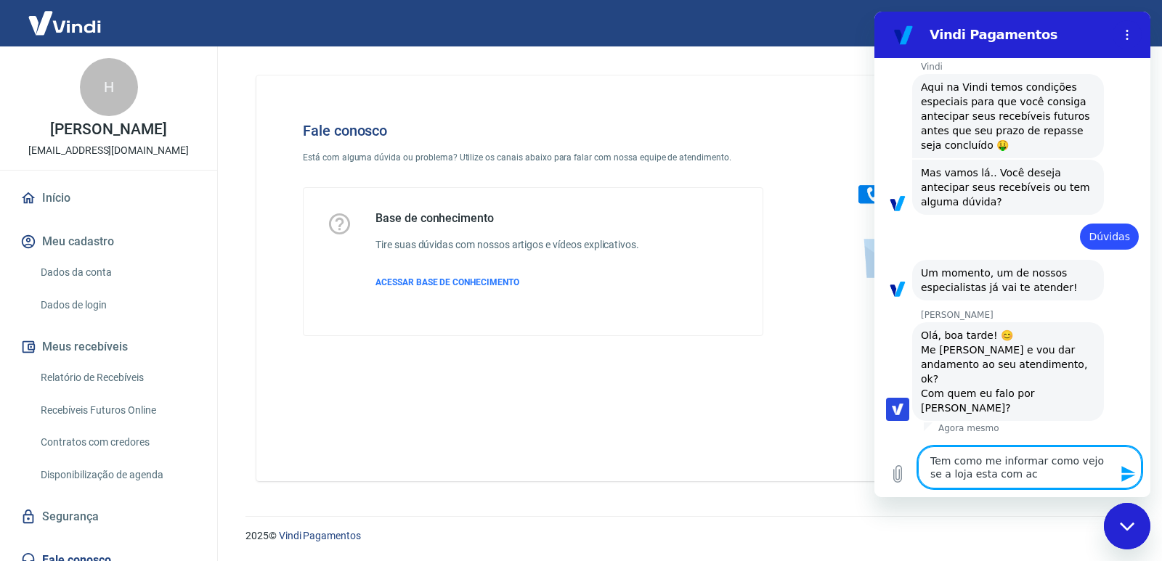
type textarea "Tem como me informar como vejo se a loja esta com a"
type textarea "x"
type textarea "Tem como me informar como vejo se a loja esta com"
type textarea "x"
type textarea "Tem como me informar como vejo se a loja esta com"
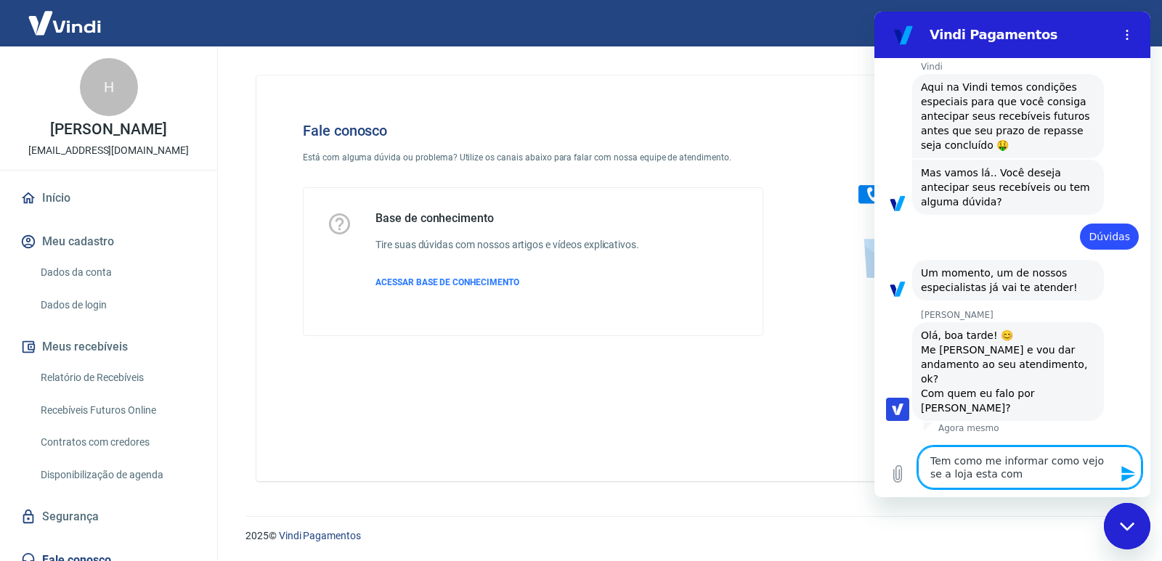
type textarea "x"
type textarea "Tem como me informar como vejo se a loja esta co"
type textarea "x"
type textarea "Tem como me informar como vejo se a loja esta c"
type textarea "x"
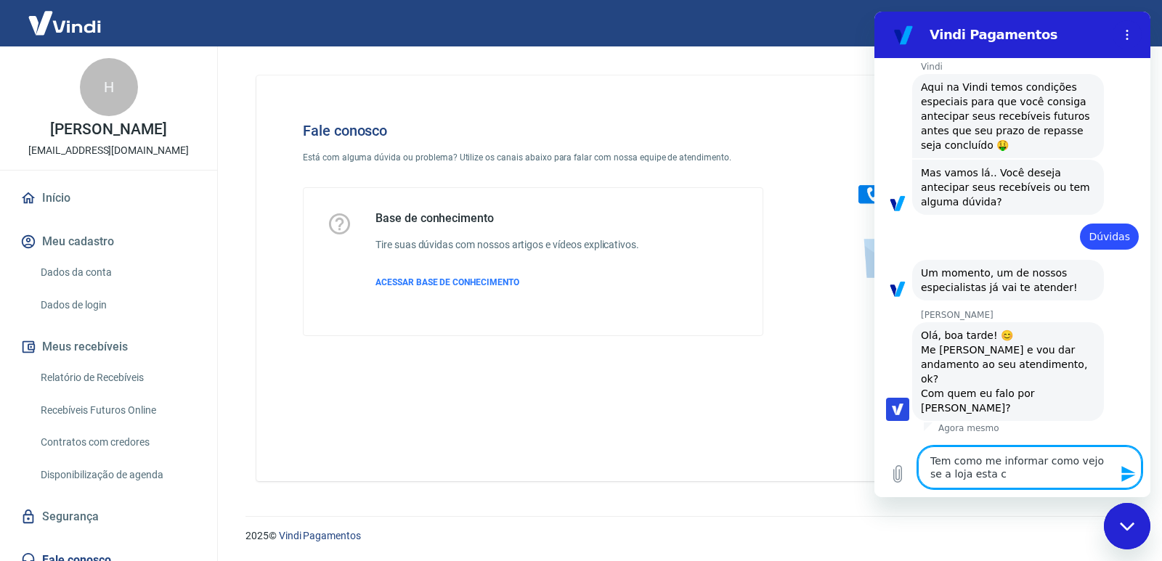
type textarea "Tem como me informar como vejo se a loja esta"
type textarea "x"
type textarea "Tem como me informar como vejo se a loja esta"
type textarea "x"
type textarea "Tem como me informar como vejo se a loja est"
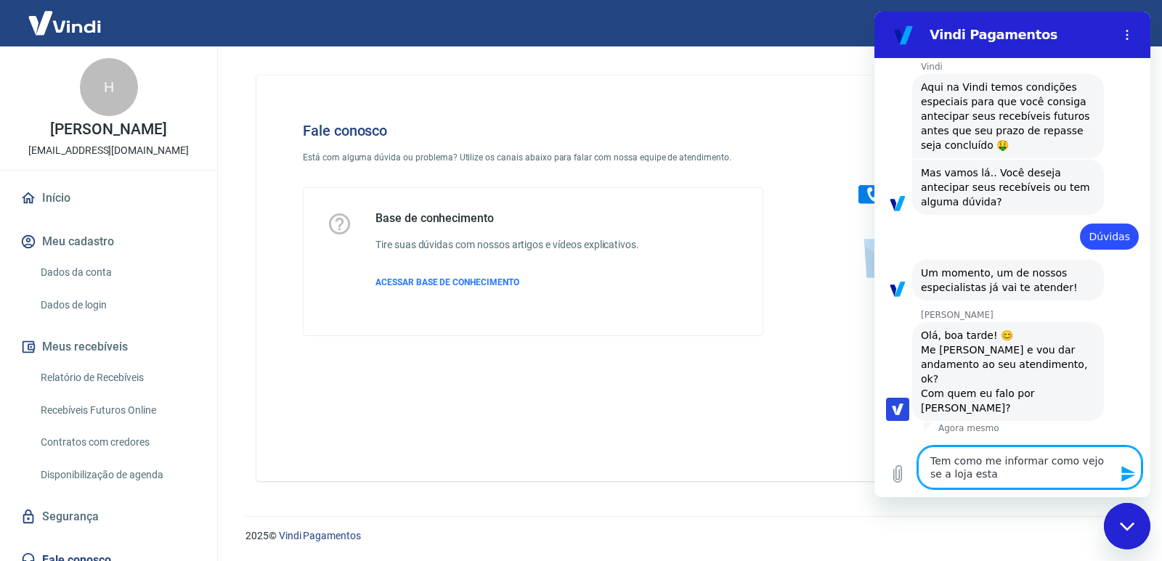
type textarea "x"
type textarea "Tem como me informar como vejo se a loja es"
type textarea "x"
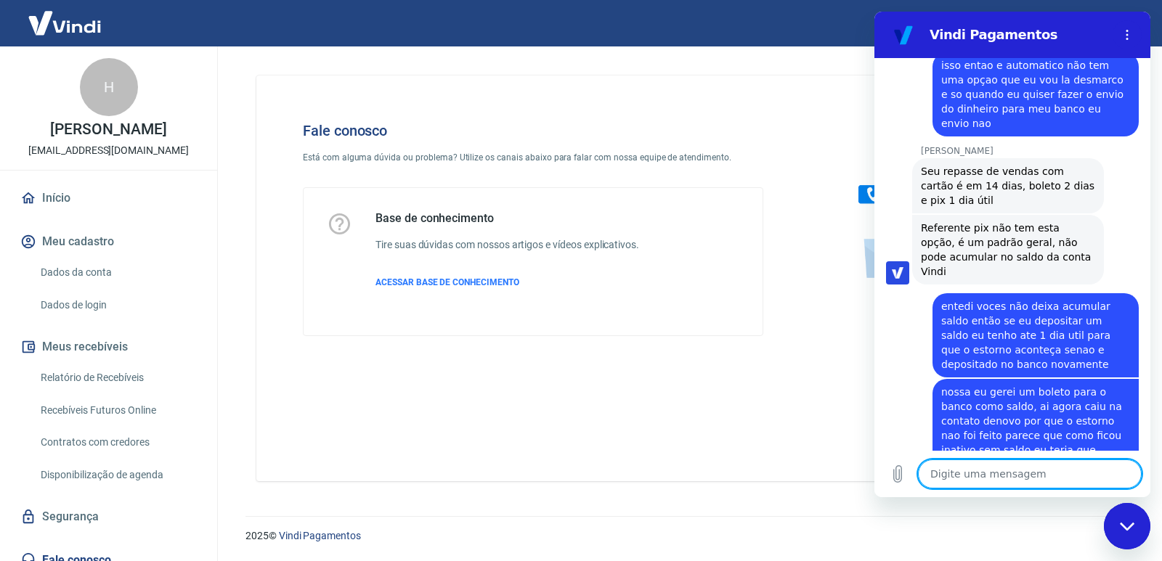
scroll to position [931, 0]
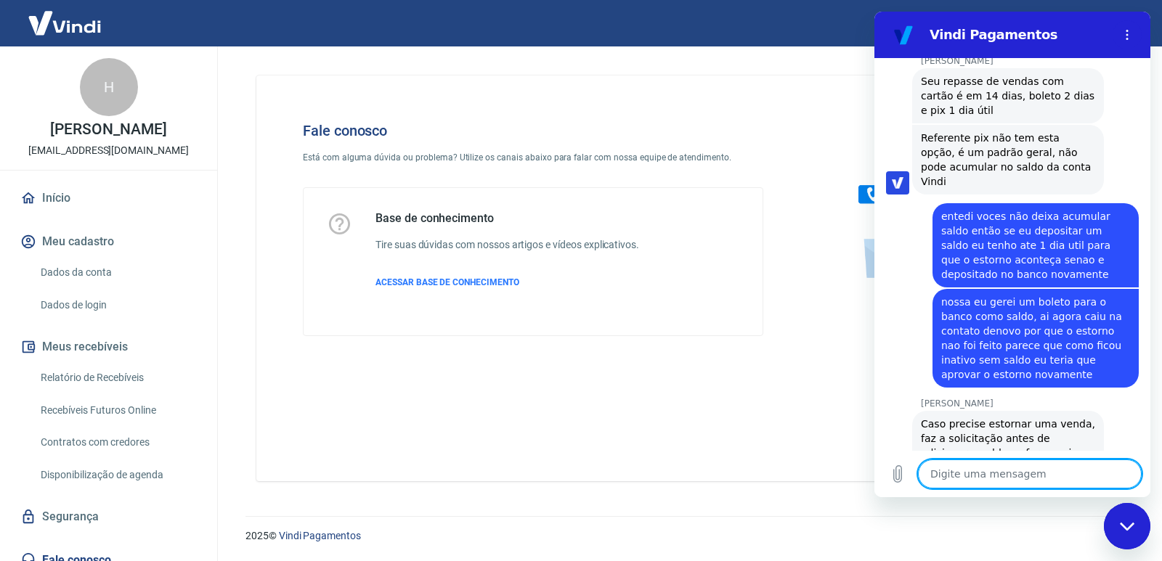
drag, startPoint x: 949, startPoint y: 141, endPoint x: 933, endPoint y: 126, distance: 21.6
click at [908, 130] on div "17:32 diz: Boa tarde! Enviado · 17:32 [PERSON_NAME] diz: [PERSON_NAME], [PERSON…" at bounding box center [1012, 254] width 276 height 393
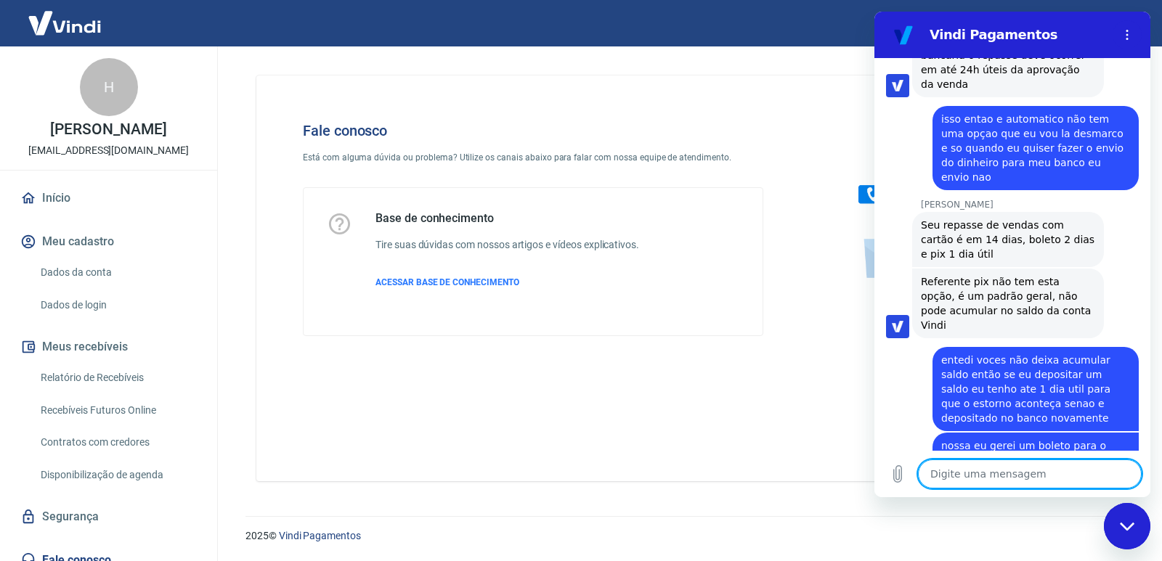
scroll to position [1024, 0]
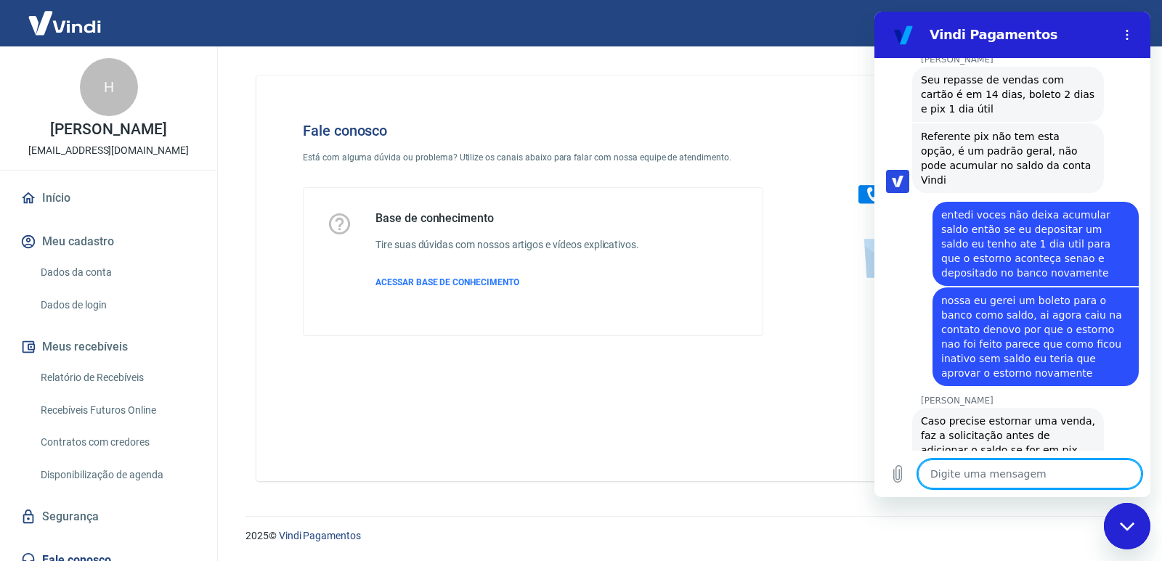
click at [980, 465] on textarea at bounding box center [1030, 474] width 224 height 29
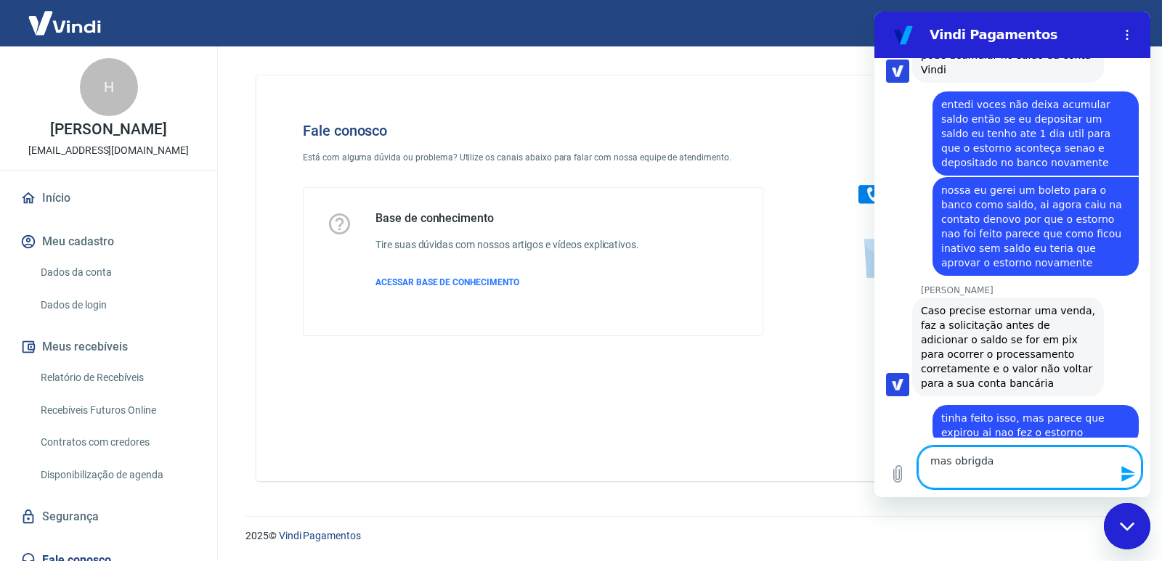
scroll to position [1121, 0]
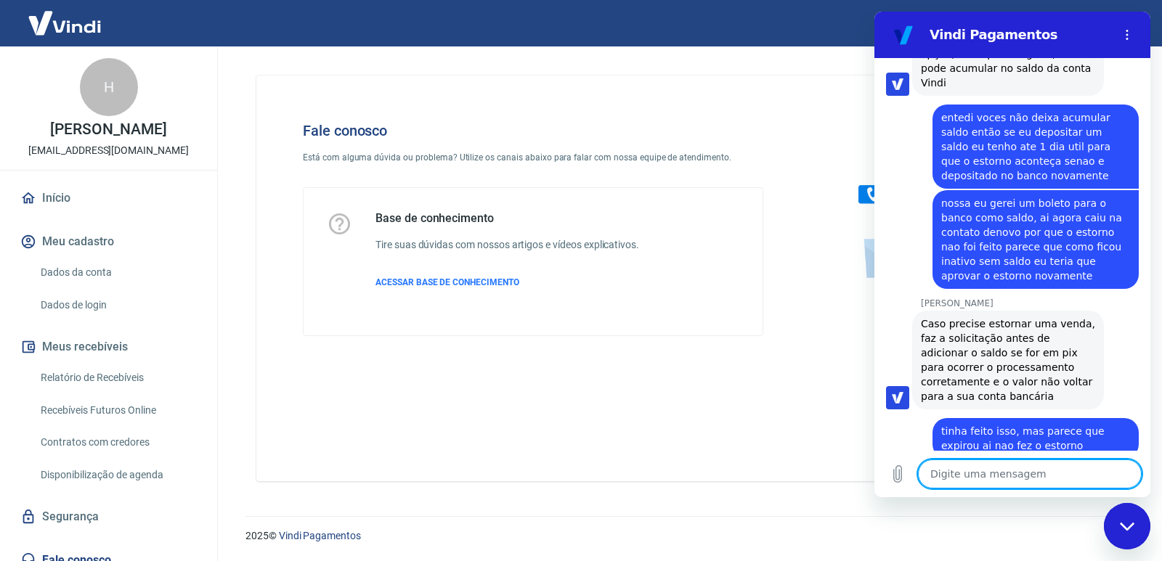
drag, startPoint x: 60, startPoint y: 205, endPoint x: 126, endPoint y: 240, distance: 74.1
click at [60, 205] on link "Início" at bounding box center [108, 198] width 182 height 32
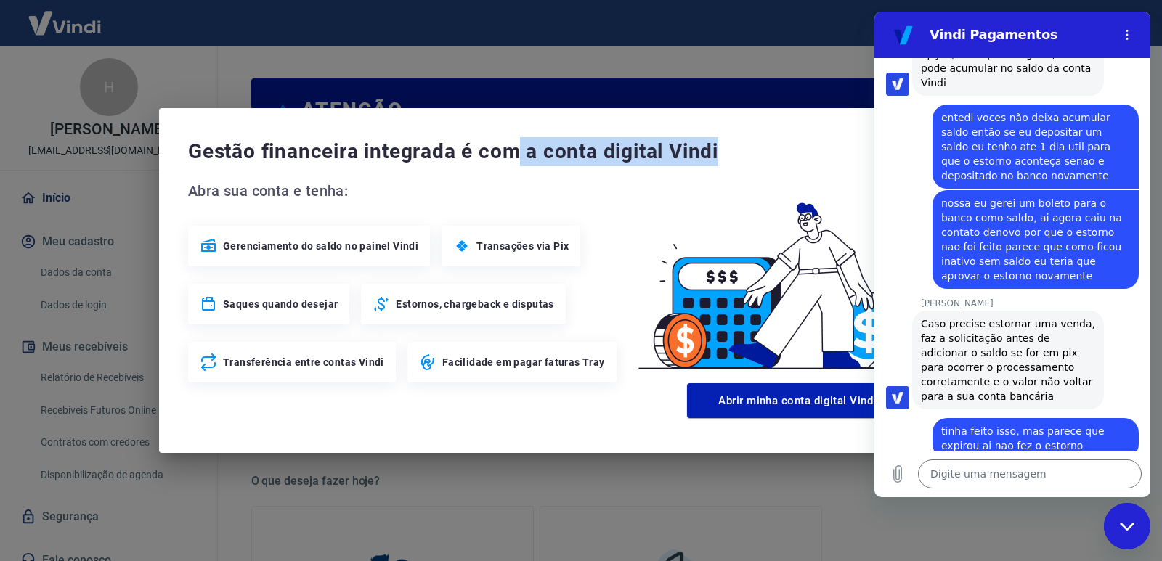
drag, startPoint x: 770, startPoint y: 142, endPoint x: 529, endPoint y: 115, distance: 242.6
click at [517, 115] on div "Gestão financeira integrada é com a conta digital Vindi Abra sua conta e tenha:…" at bounding box center [581, 280] width 844 height 345
drag, startPoint x: 1125, startPoint y: 529, endPoint x: 1110, endPoint y: 516, distance: 20.6
click at [1125, 527] on icon "Fechar janela de mensagens" at bounding box center [1126, 526] width 15 height 8
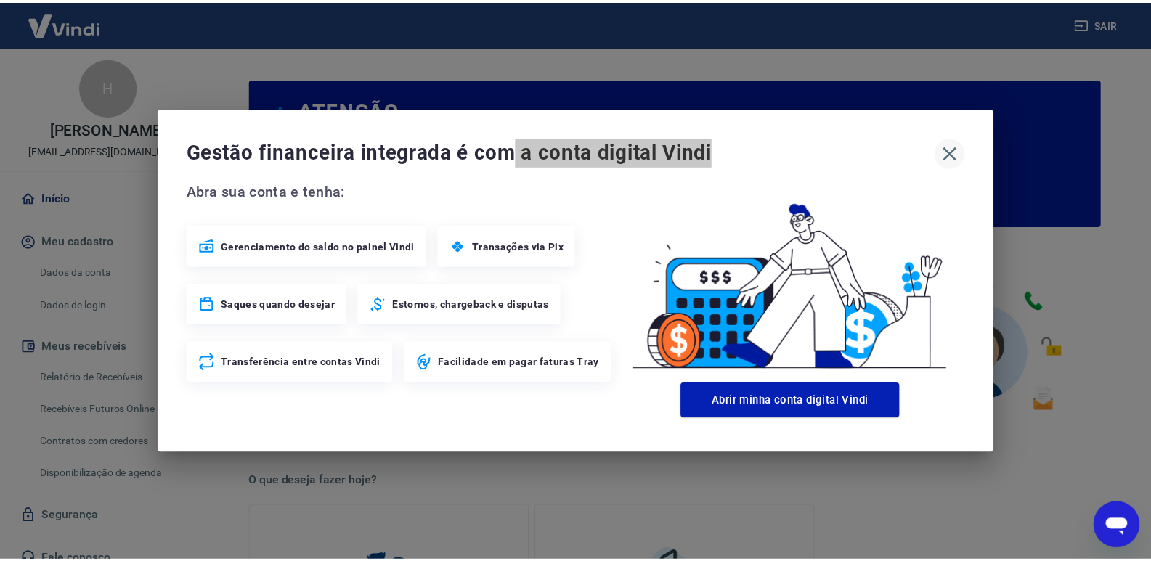
scroll to position [1134, 0]
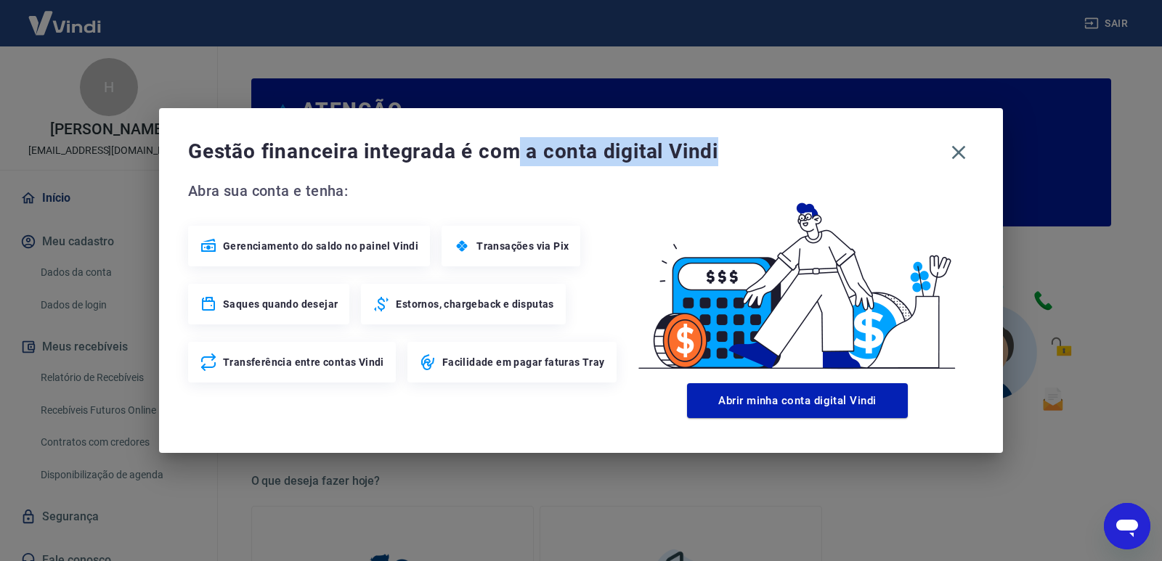
drag, startPoint x: 958, startPoint y: 154, endPoint x: 996, endPoint y: 199, distance: 58.3
click at [962, 158] on icon "button" at bounding box center [958, 152] width 23 height 23
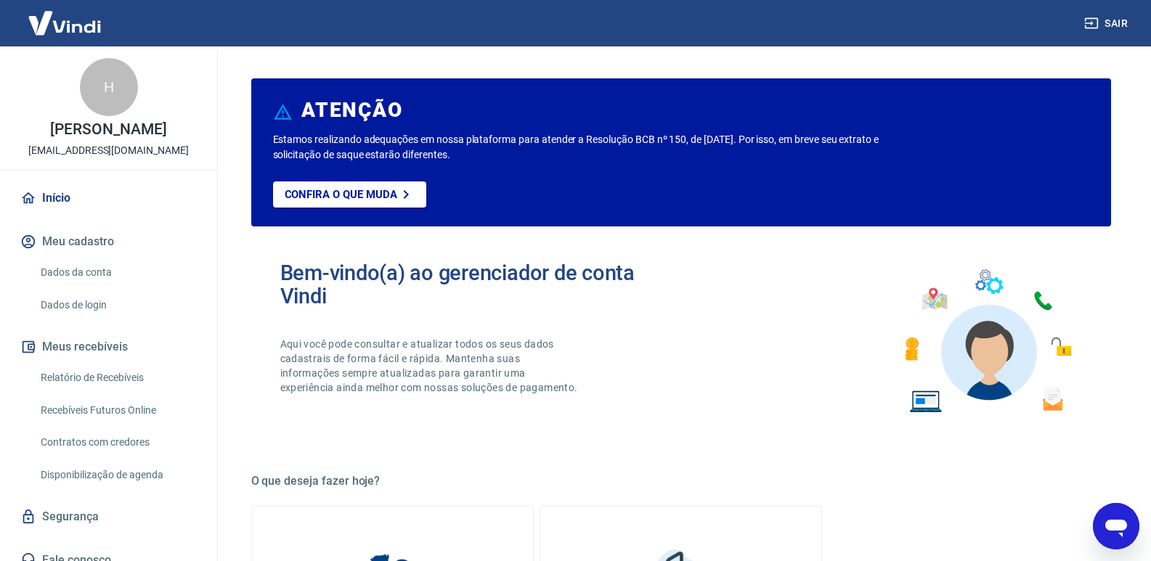
drag, startPoint x: 1118, startPoint y: 534, endPoint x: 1101, endPoint y: 531, distance: 17.1
click at [1116, 534] on icon "Abrir janela de mensagens" at bounding box center [1116, 526] width 26 height 26
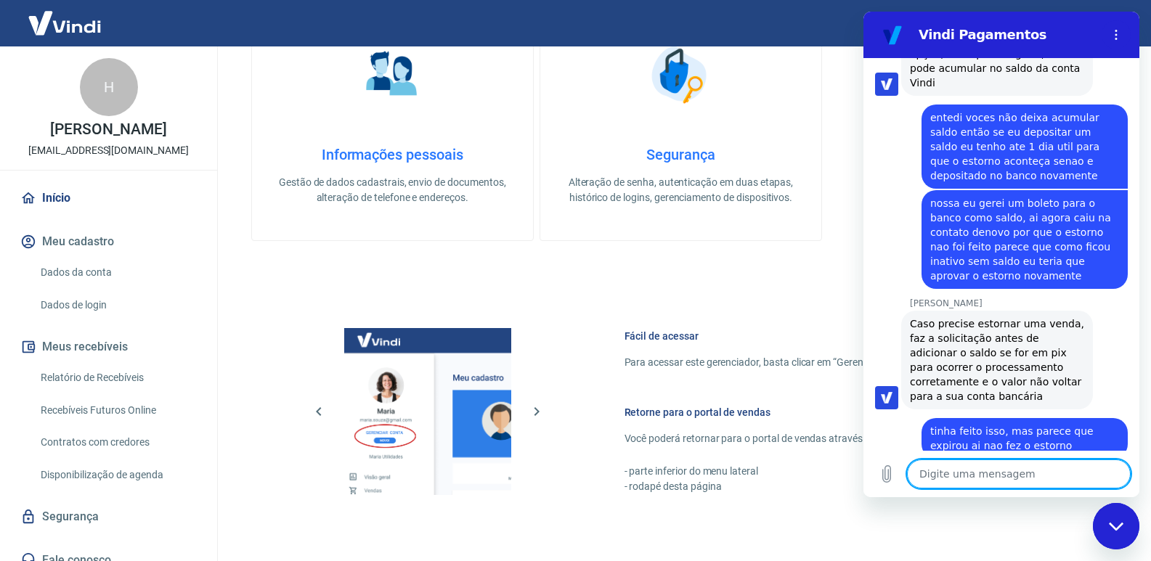
scroll to position [721, 0]
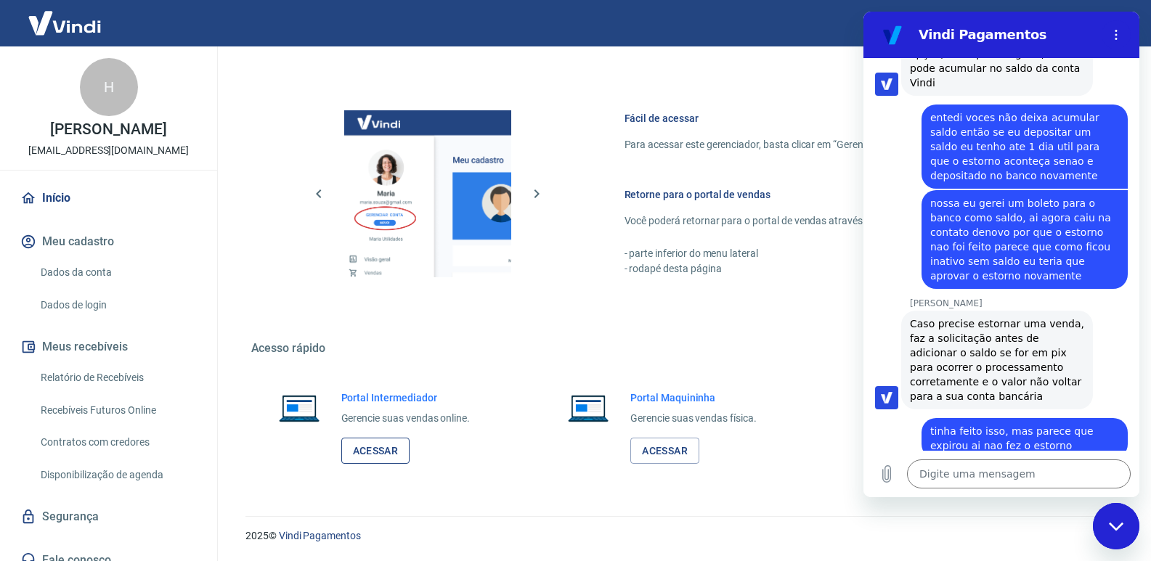
drag, startPoint x: 395, startPoint y: 449, endPoint x: 407, endPoint y: 449, distance: 11.6
click at [396, 449] on link "Acessar" at bounding box center [375, 451] width 69 height 27
click at [1112, 519] on div "Fechar janela de mensagens" at bounding box center [1116, 527] width 44 height 44
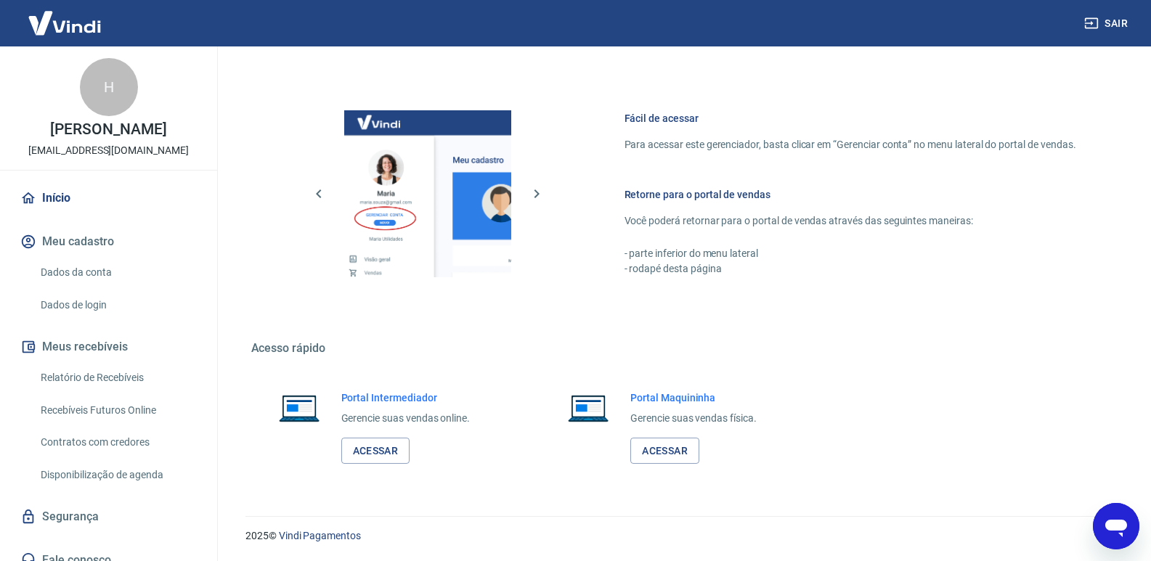
scroll to position [1134, 0]
drag, startPoint x: 1112, startPoint y: 523, endPoint x: 1098, endPoint y: 526, distance: 14.1
click at [1112, 524] on icon "Abrir janela de mensagens" at bounding box center [1116, 528] width 22 height 17
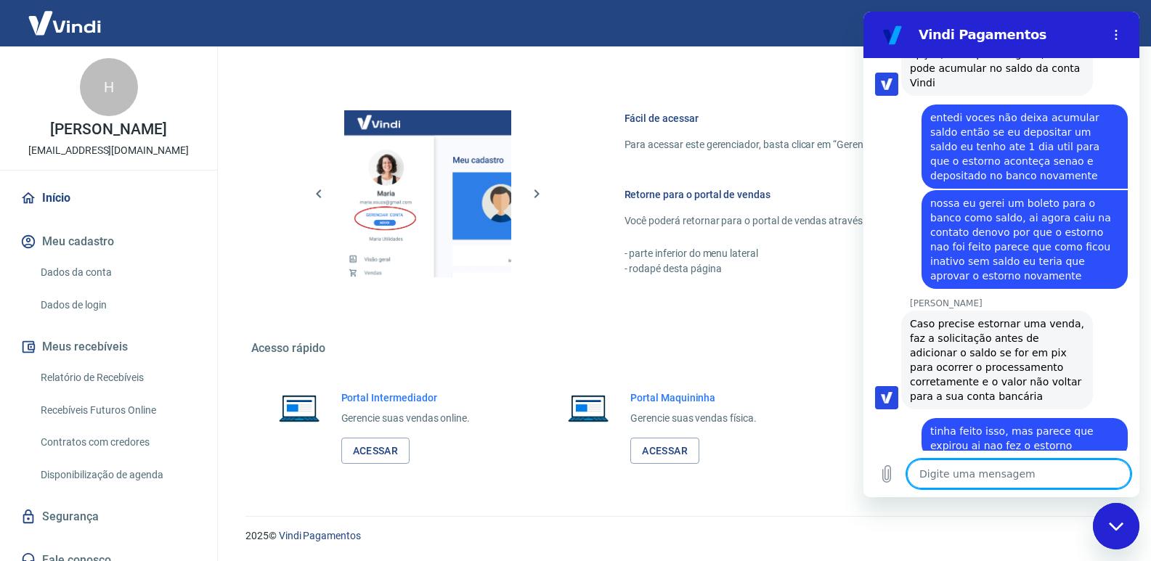
click at [1003, 484] on textarea at bounding box center [1019, 474] width 224 height 29
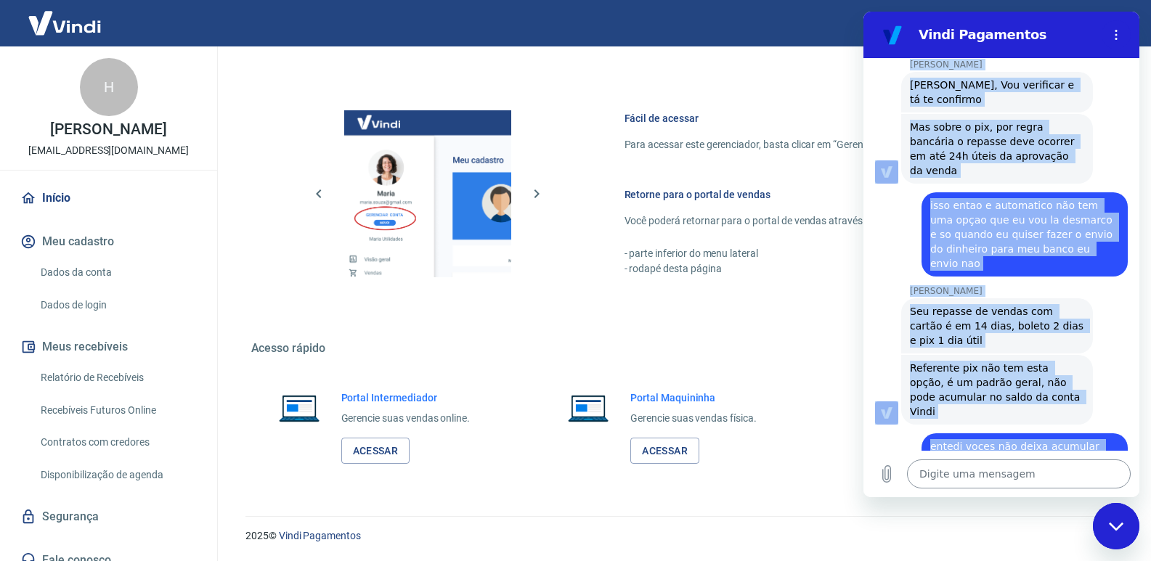
scroll to position [1261, 0]
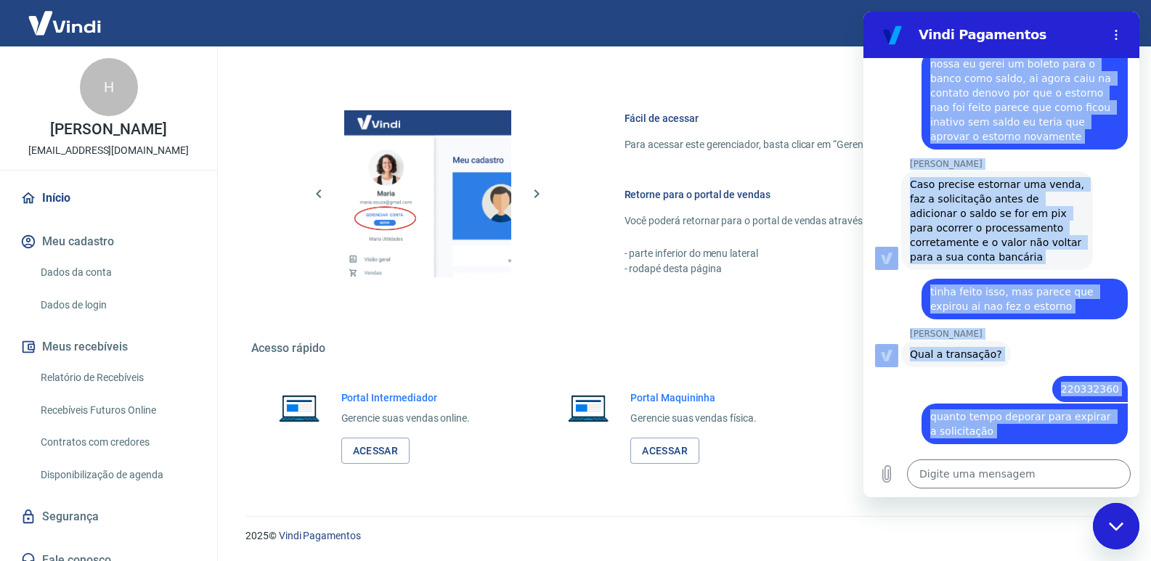
drag, startPoint x: 875, startPoint y: 184, endPoint x: 1131, endPoint y: 421, distance: 348.4
click at [1133, 423] on div "17:32 diz: Boa tarde! Enviado · 17:32 [PERSON_NAME] diz: [PERSON_NAME], [PERSON…" at bounding box center [1001, 254] width 276 height 393
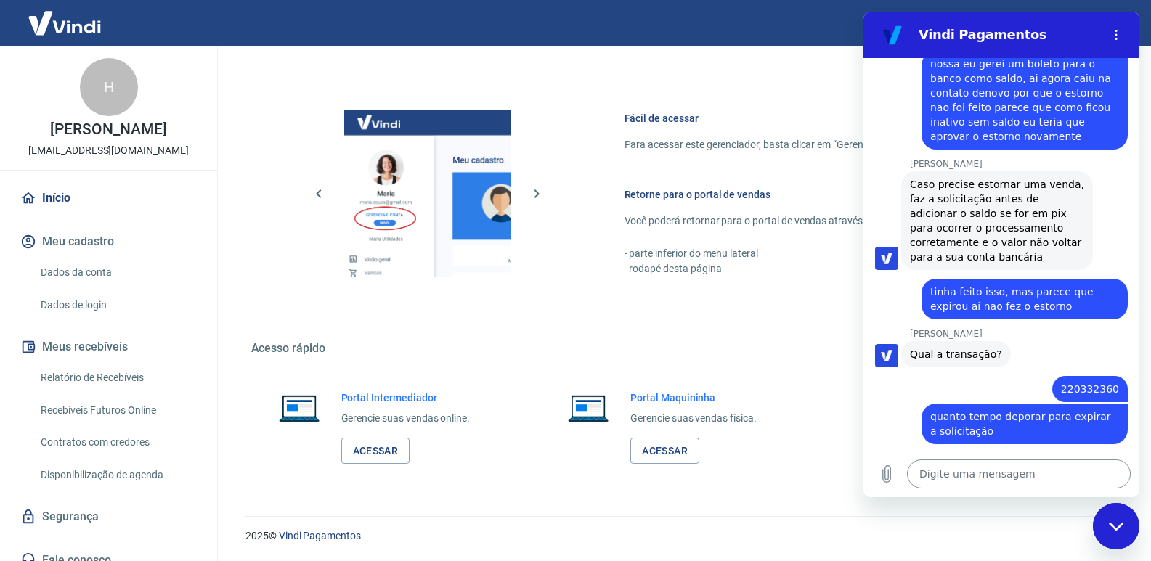
click at [998, 476] on textarea at bounding box center [1019, 474] width 224 height 29
click at [1042, 340] on div "[PERSON_NAME] diz: Qual a transação?" at bounding box center [1007, 354] width 264 height 28
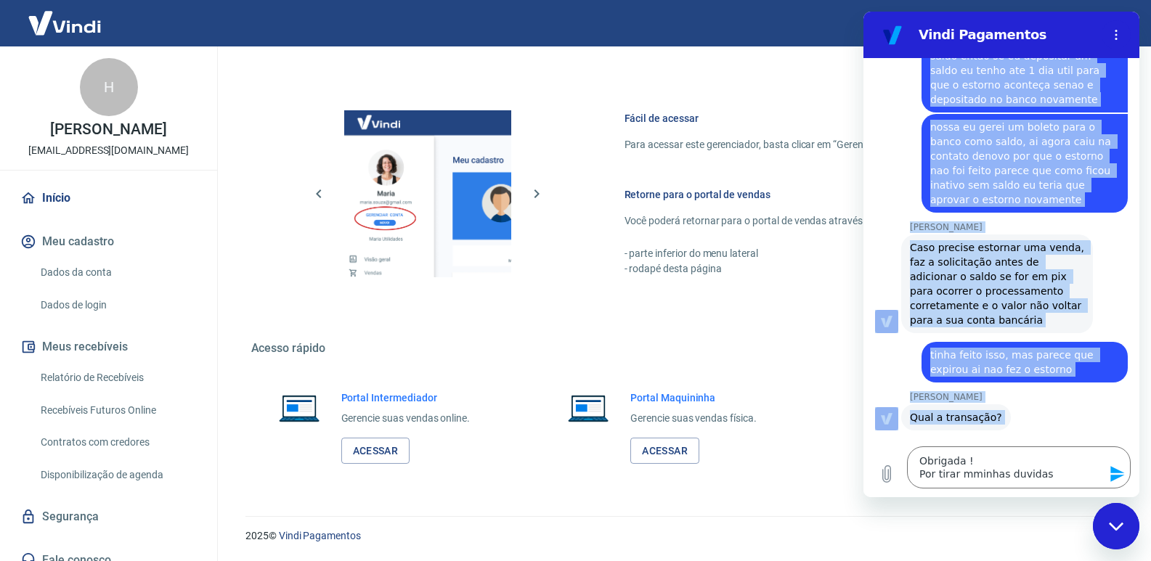
scroll to position [1274, 0]
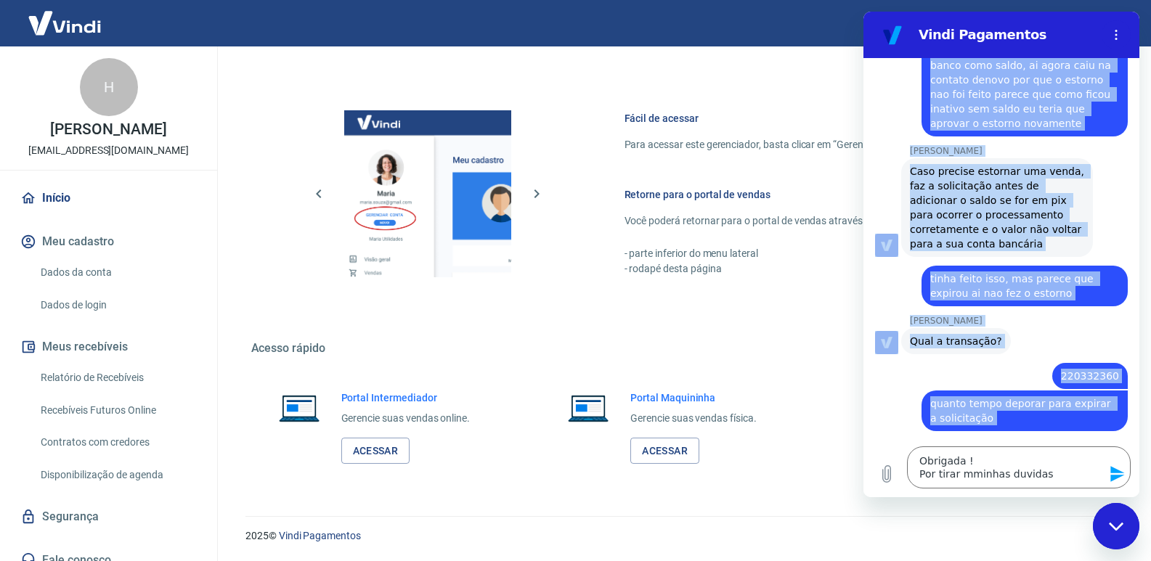
drag, startPoint x: 928, startPoint y: 119, endPoint x: 1053, endPoint y: 397, distance: 304.9
click at [1093, 408] on div "17:32 diz: Boa tarde! Enviado · 17:32 [PERSON_NAME] diz: [PERSON_NAME], [PERSON…" at bounding box center [1001, 248] width 276 height 380
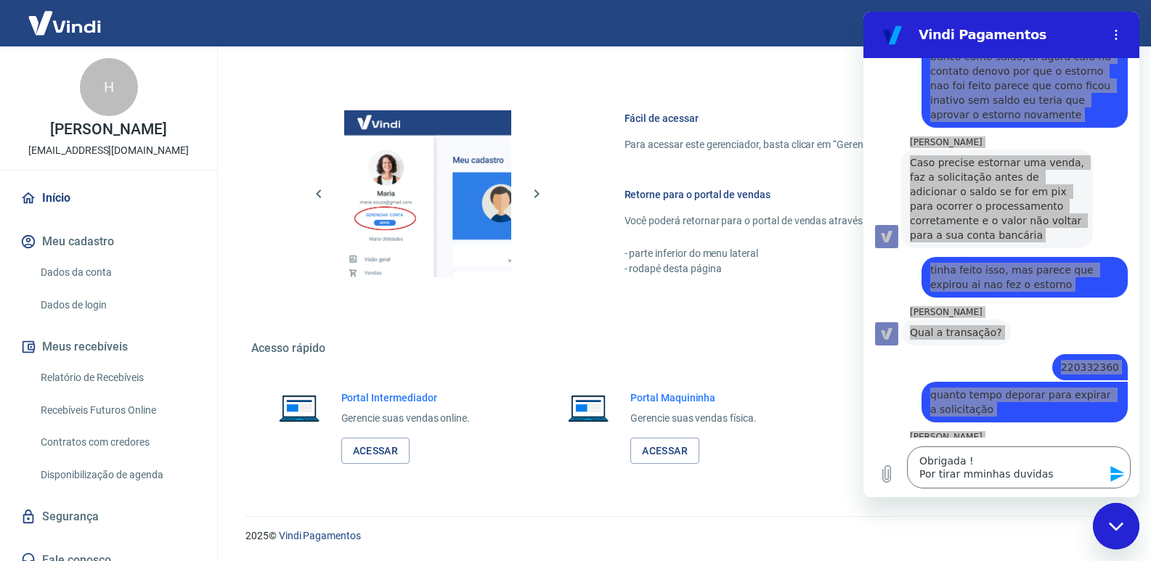
scroll to position [1281, 0]
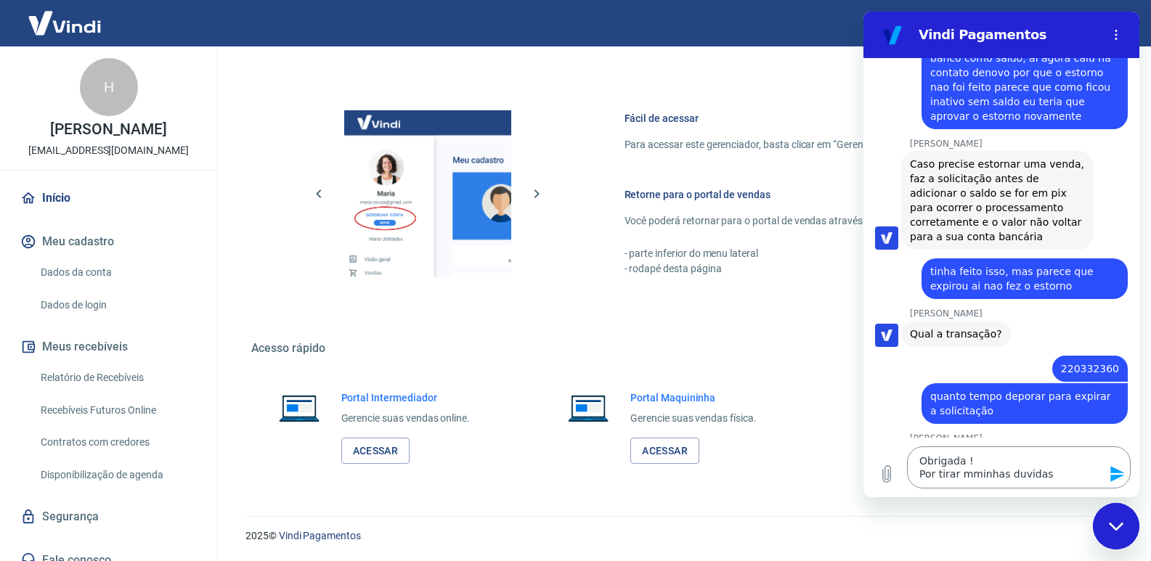
click at [1061, 477] on textarea "Obrigada ! Por tirar mminhas duvidas" at bounding box center [1019, 468] width 224 height 42
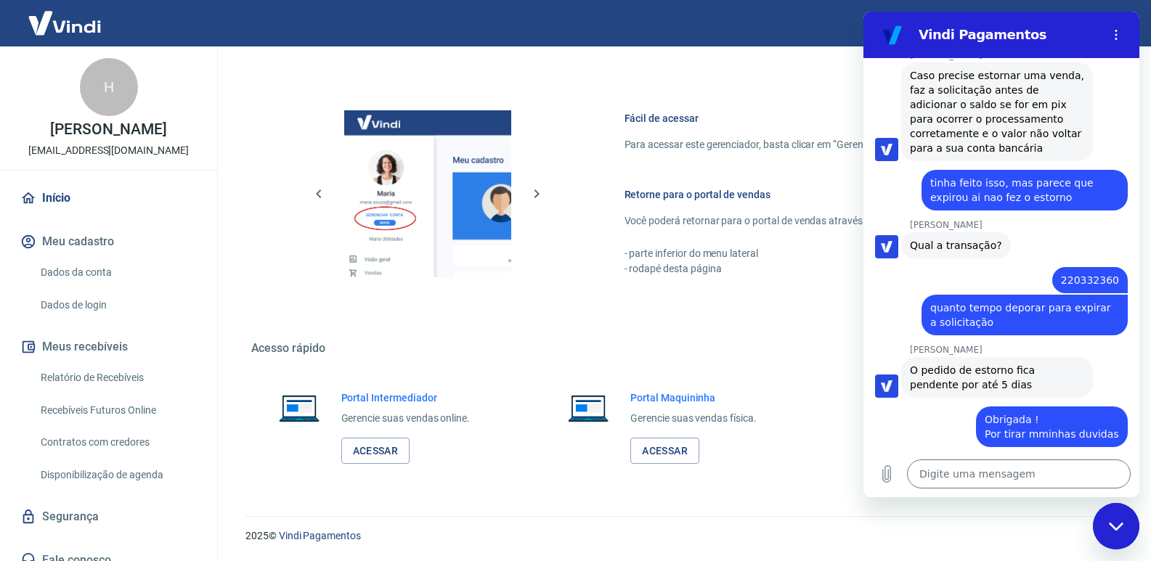
scroll to position [1372, 0]
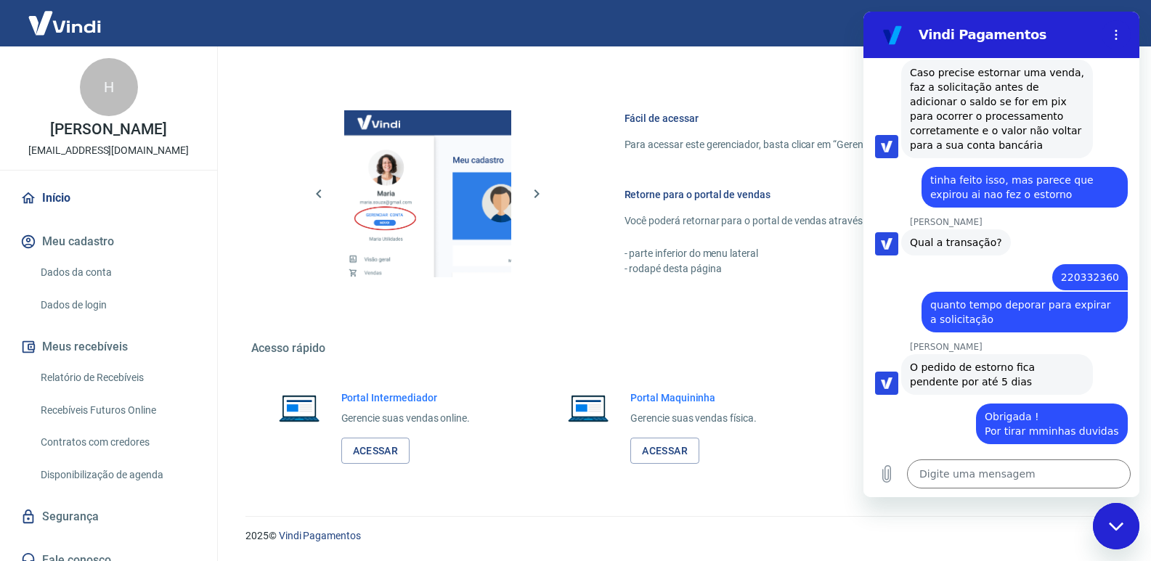
drag, startPoint x: 1088, startPoint y: 433, endPoint x: 1043, endPoint y: 455, distance: 50.4
click at [1066, 465] on div "[PERSON_NAME] diz: O atual já expirou mesmo, pode solicitar nova adição de saldo" at bounding box center [1007, 486] width 264 height 42
click at [1027, 472] on textarea at bounding box center [1019, 474] width 224 height 29
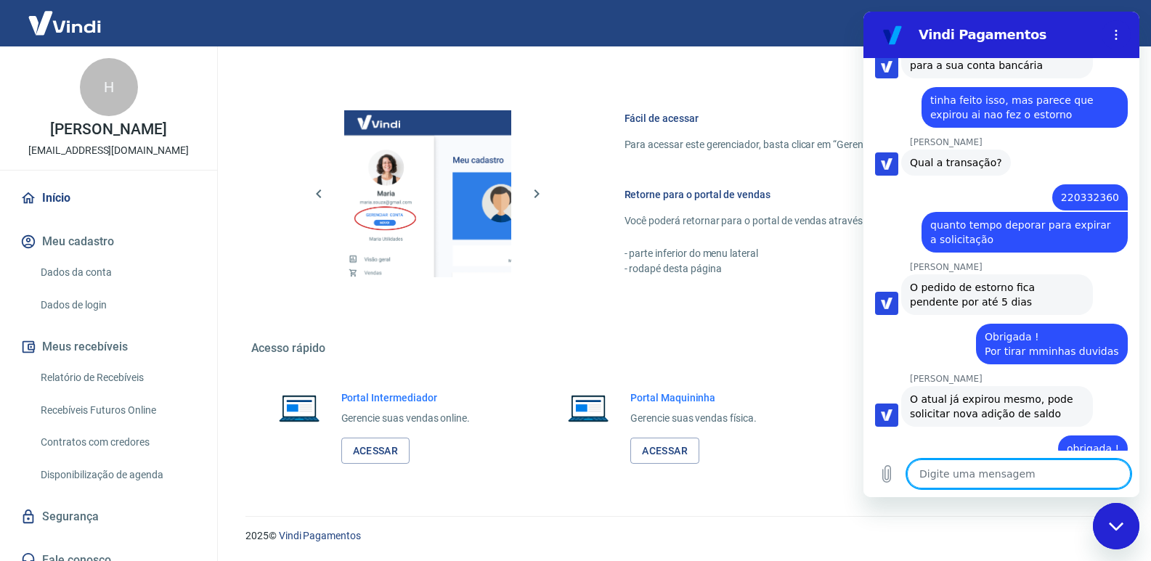
scroll to position [1455, 0]
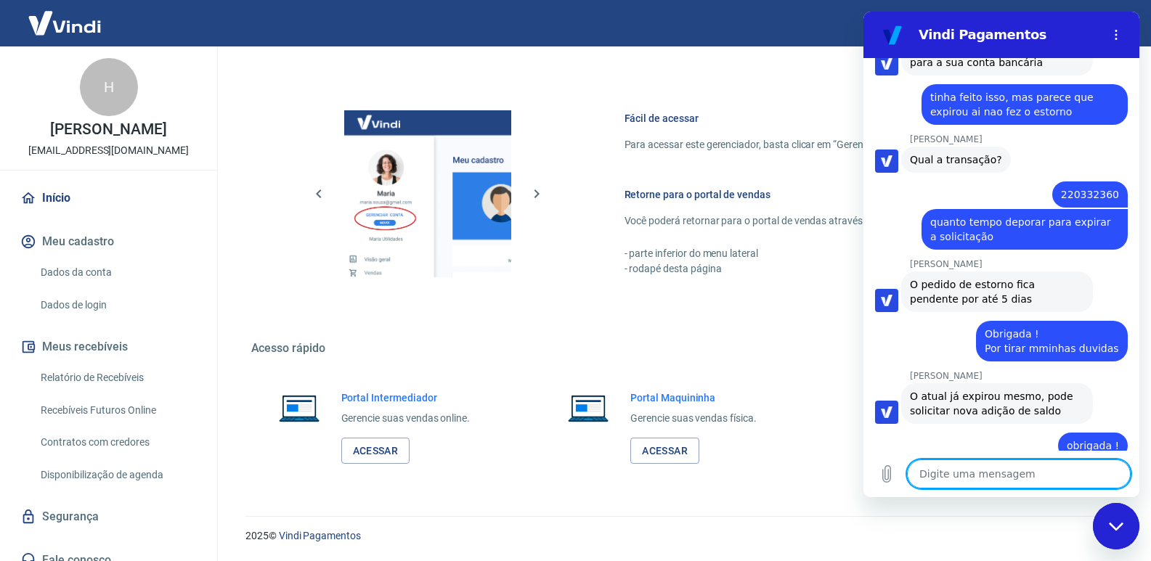
click at [1030, 474] on textarea at bounding box center [1019, 474] width 224 height 29
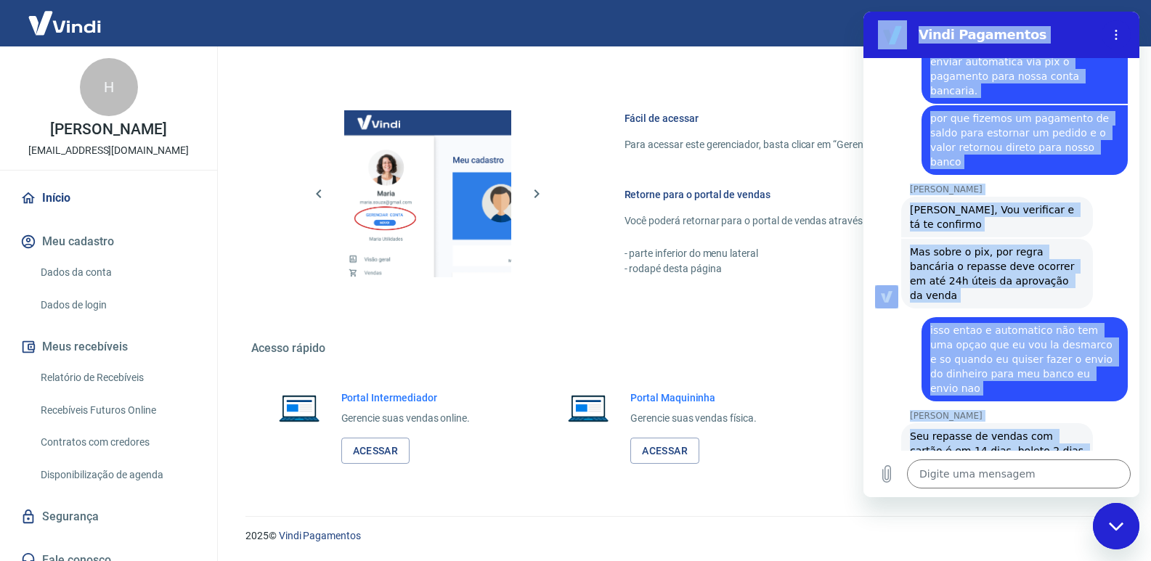
scroll to position [378, 0]
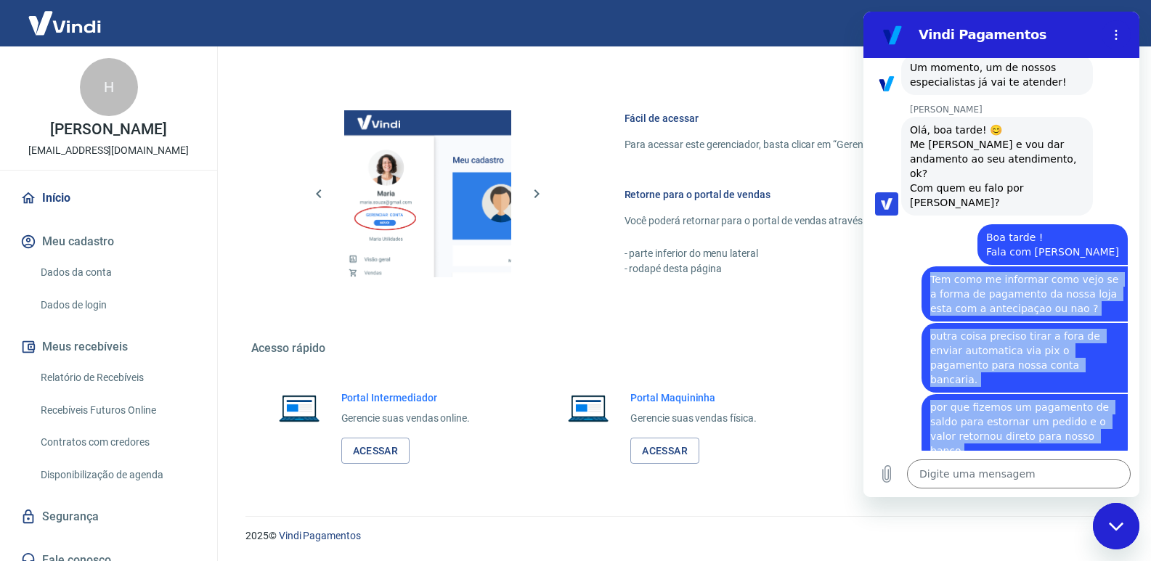
drag, startPoint x: 1116, startPoint y: 416, endPoint x: 982, endPoint y: 280, distance: 191.5
click at [919, 280] on div "17:32 diz: Boa tarde! Enviado · 17:32 [PERSON_NAME] diz: [PERSON_NAME], [PERSON…" at bounding box center [1001, 254] width 276 height 393
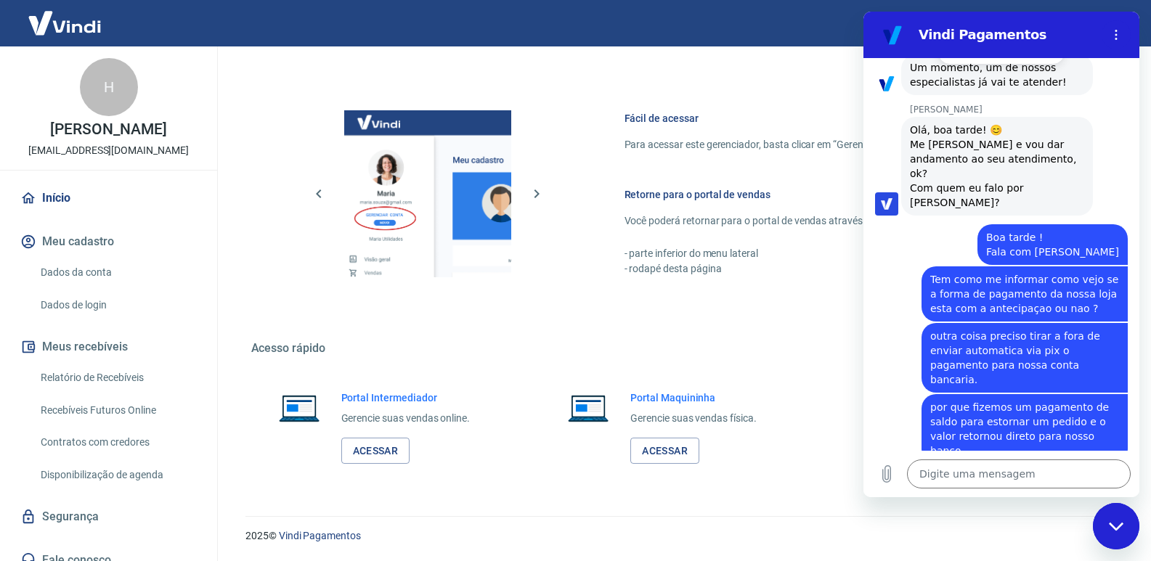
drag, startPoint x: 995, startPoint y: 306, endPoint x: 1046, endPoint y: 225, distance: 95.9
click at [1046, 229] on div "diz: Boa tarde ! Fala com Thalita" at bounding box center [1052, 244] width 150 height 41
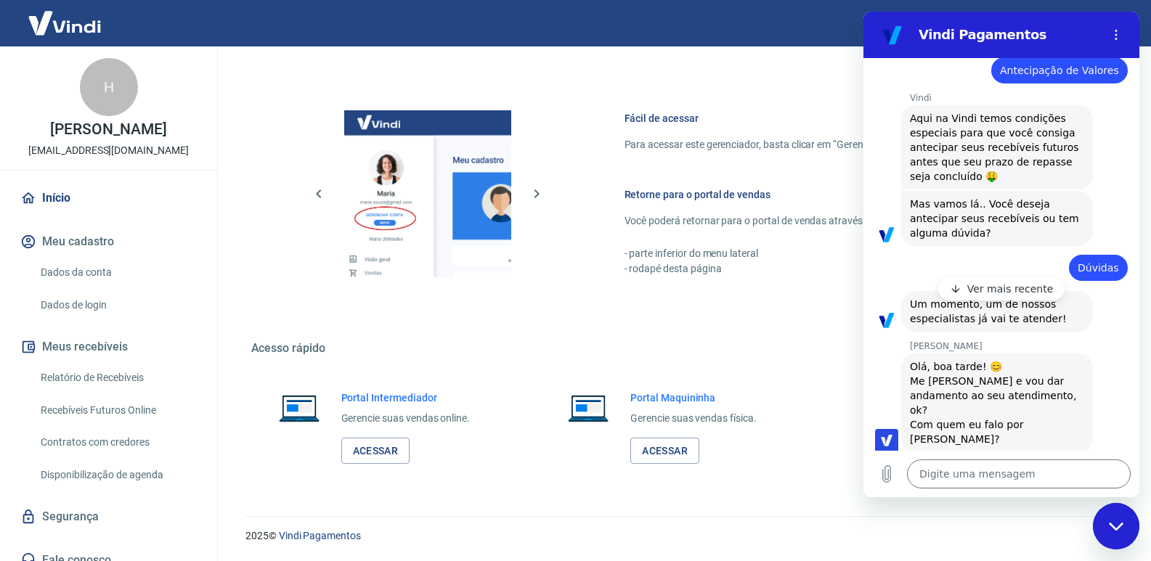
scroll to position [0, 0]
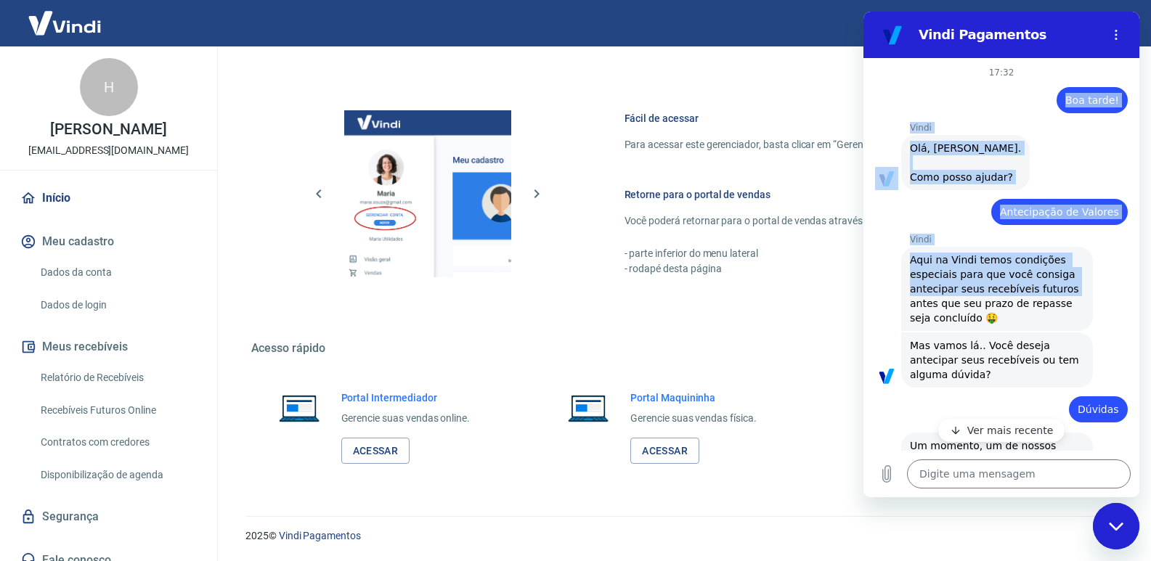
drag, startPoint x: 900, startPoint y: 89, endPoint x: 1086, endPoint y: 144, distance: 193.4
click at [1120, 283] on div "17:32 diz: Boa tarde! Enviado · 17:32 [PERSON_NAME] diz: [PERSON_NAME], [PERSON…" at bounding box center [1001, 254] width 276 height 393
click at [1110, 43] on button "Menu de opções" at bounding box center [1116, 34] width 29 height 29
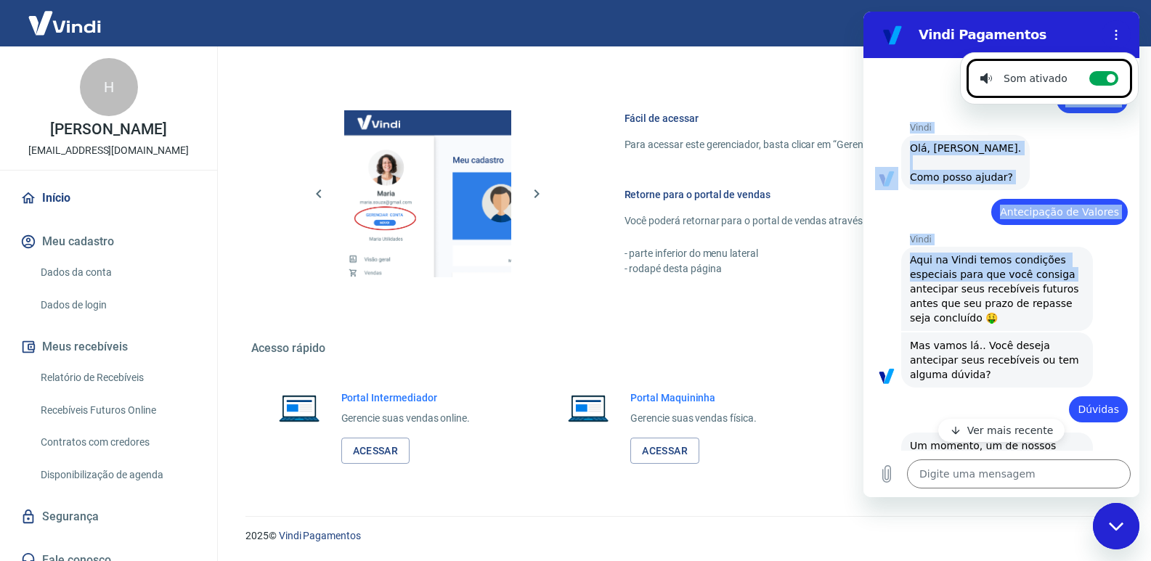
click at [1019, 123] on p "Vindi" at bounding box center [1024, 128] width 229 height 12
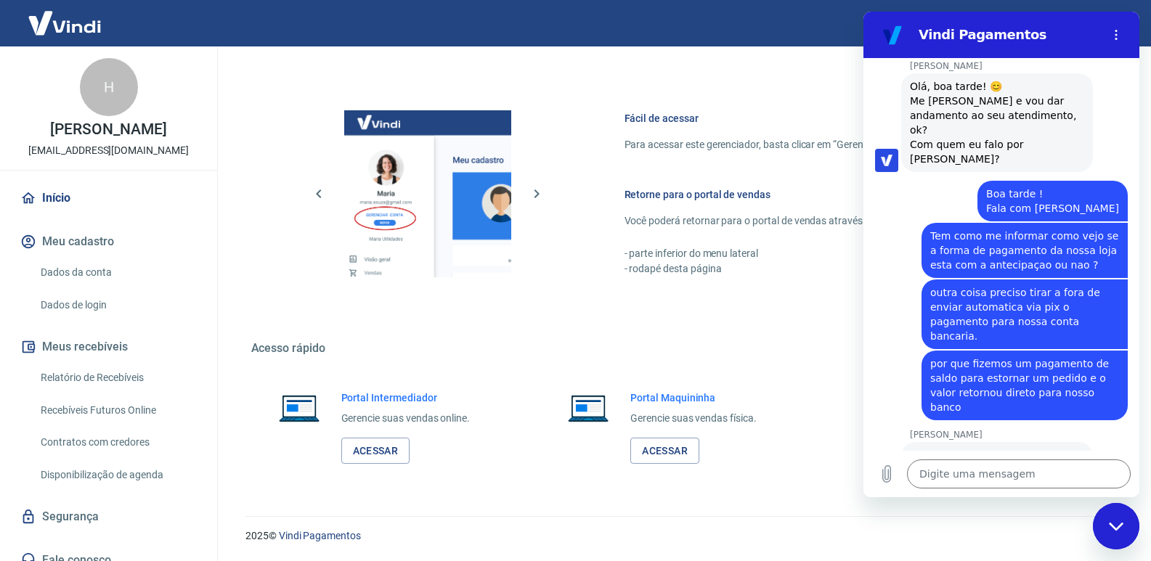
scroll to position [290, 0]
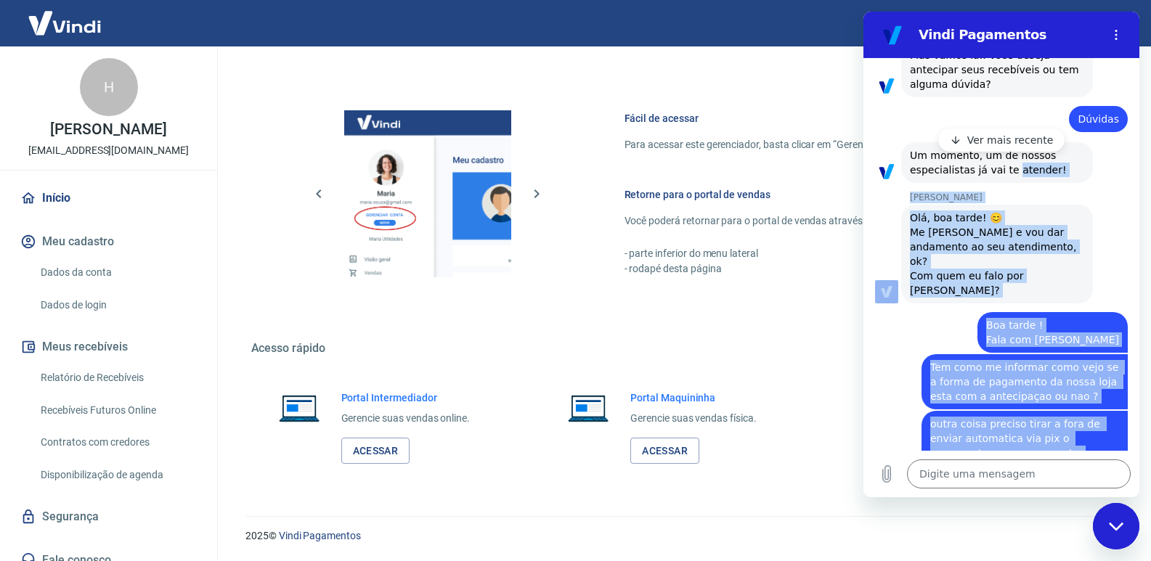
drag, startPoint x: 886, startPoint y: 151, endPoint x: 1006, endPoint y: 191, distance: 126.3
click at [1006, 191] on div "17:32 diz: Boa tarde! Enviado · 17:32 [PERSON_NAME] diz: [PERSON_NAME], [PERSON…" at bounding box center [1001, 254] width 276 height 393
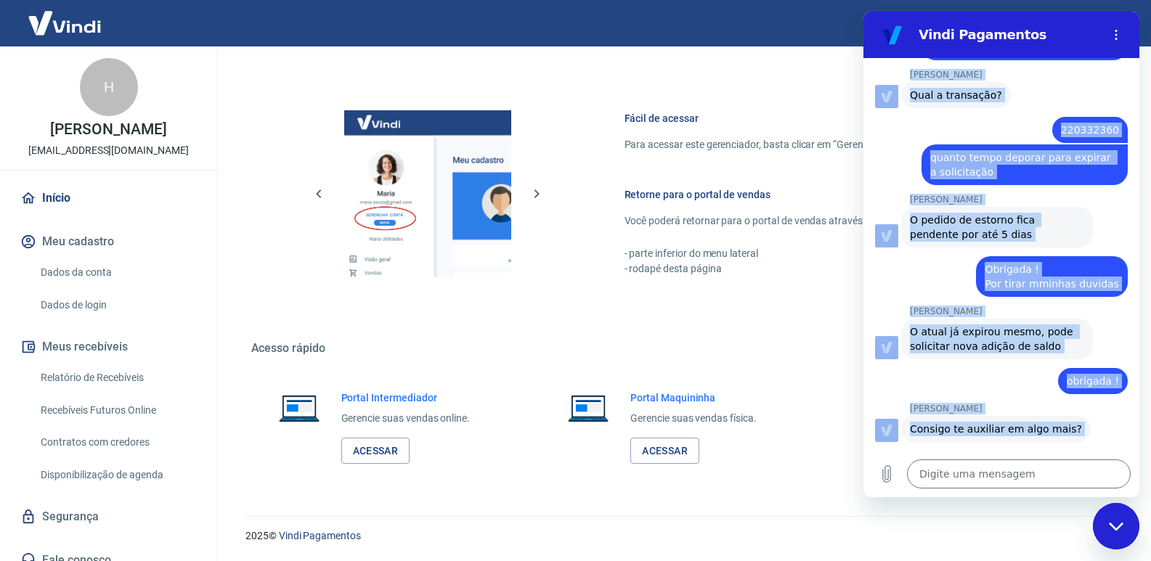
scroll to position [1581, 0]
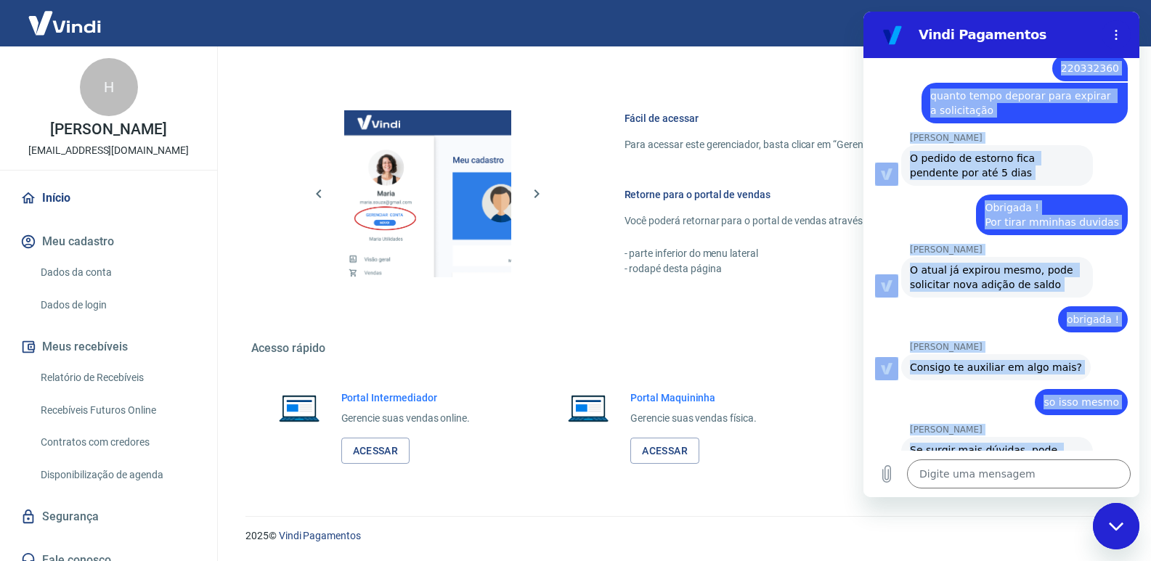
click at [1050, 443] on span "Se surgir mais dúvidas, pode contar conosco. Agradeço pelo seu contato, tenha u…" at bounding box center [997, 472] width 174 height 58
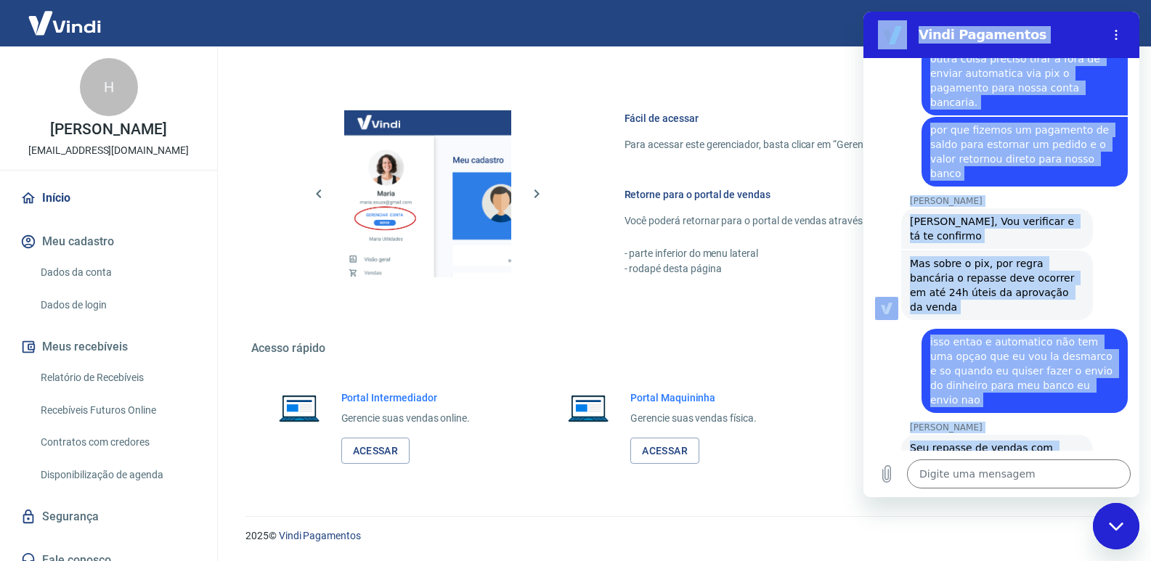
scroll to position [566, 0]
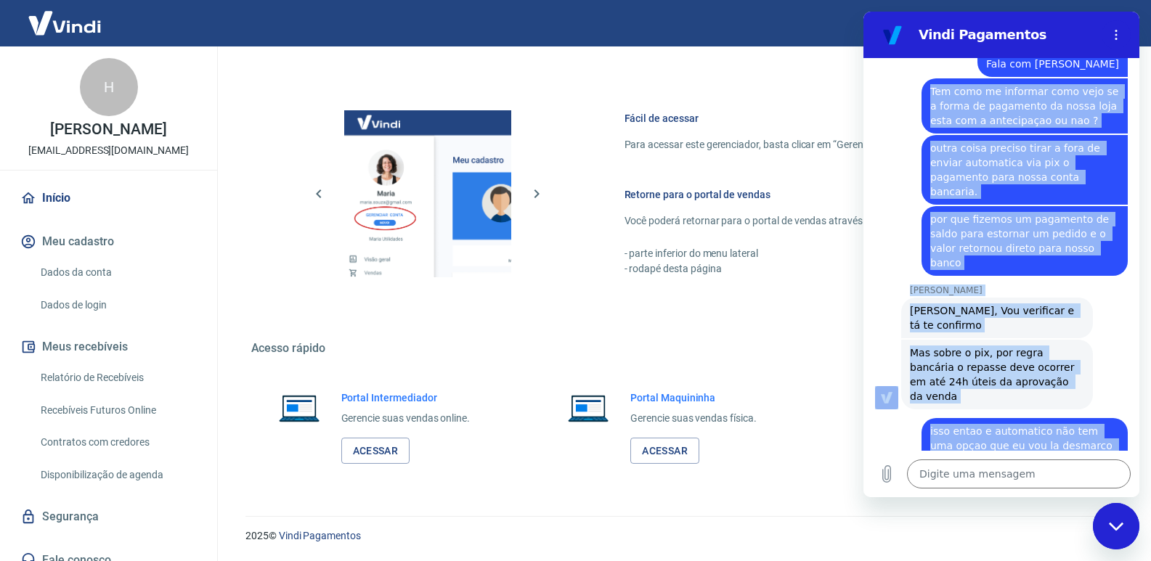
drag, startPoint x: 987, startPoint y: 420, endPoint x: 916, endPoint y: 91, distance: 336.5
click at [916, 91] on div "17:32 diz: Boa tarde! Enviado · 17:32 [PERSON_NAME] diz: [PERSON_NAME], [PERSON…" at bounding box center [1001, 254] width 276 height 393
